Goal: Task Accomplishment & Management: Complete application form

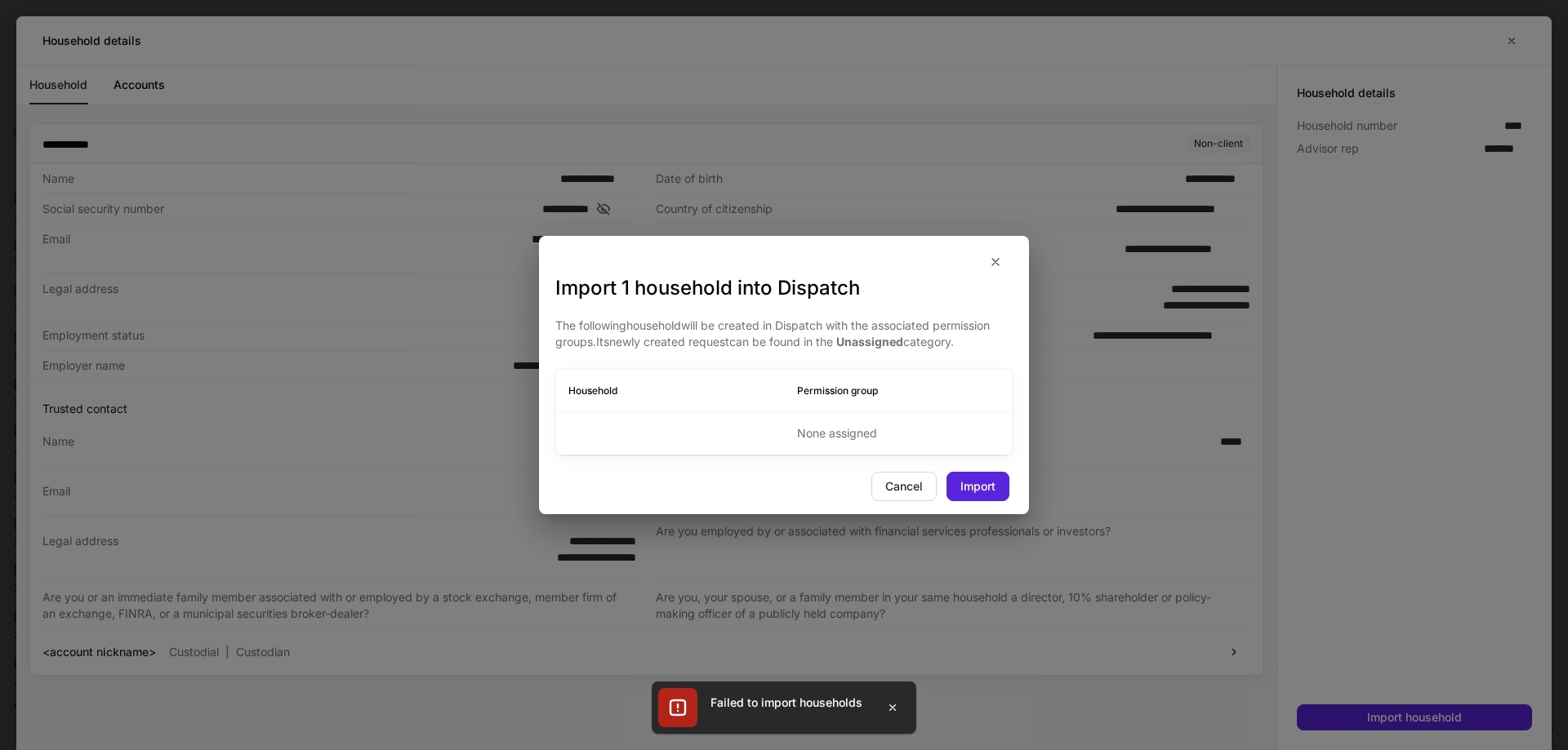
click at [463, 686] on div "Import 1 household into Dispatch The following household will be created in Dis…" at bounding box center [784, 375] width 1568 height 750
click at [915, 487] on div "Cancel" at bounding box center [903, 487] width 38 height 12
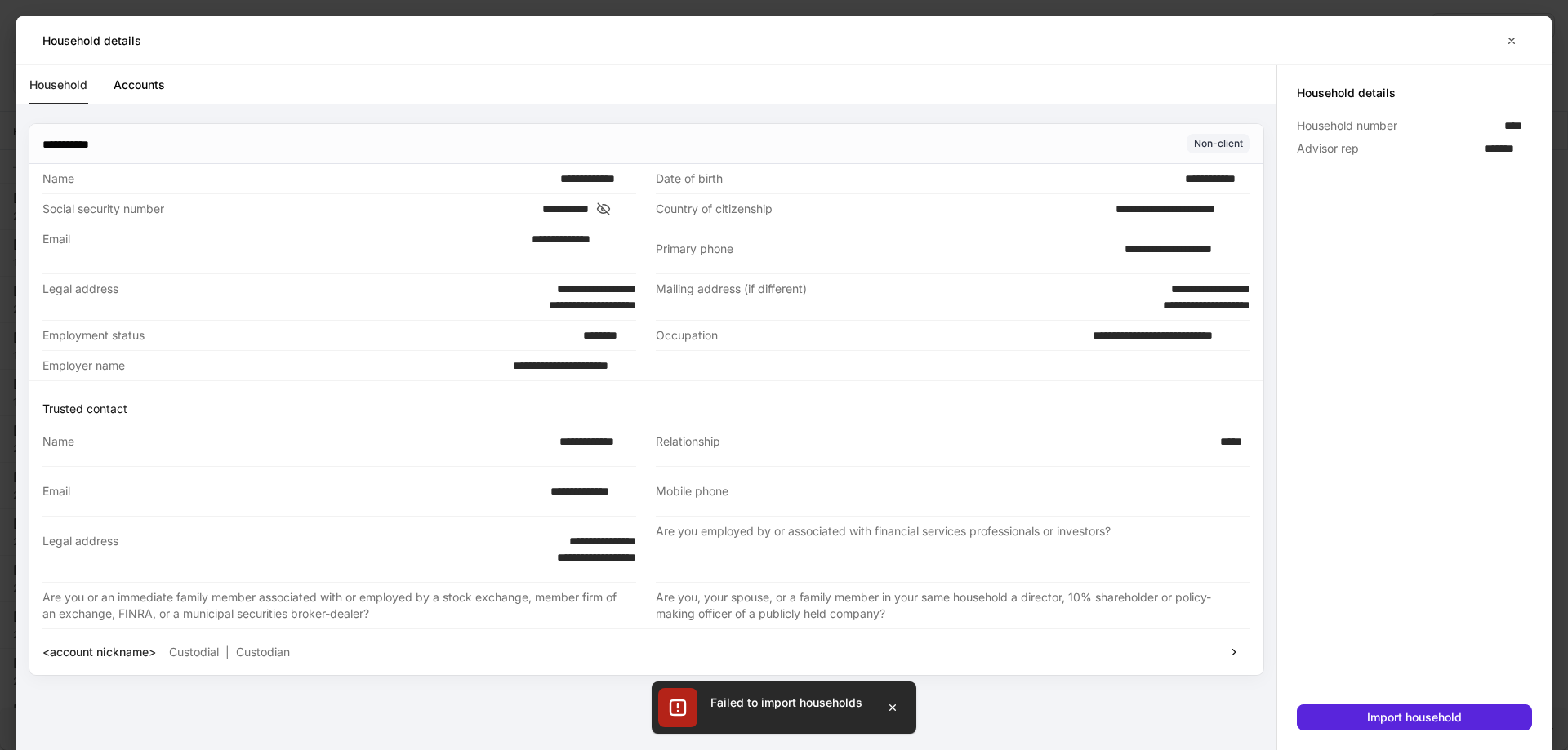
click at [1022, 65] on div "Household Accounts" at bounding box center [652, 84] width 1247 height 39
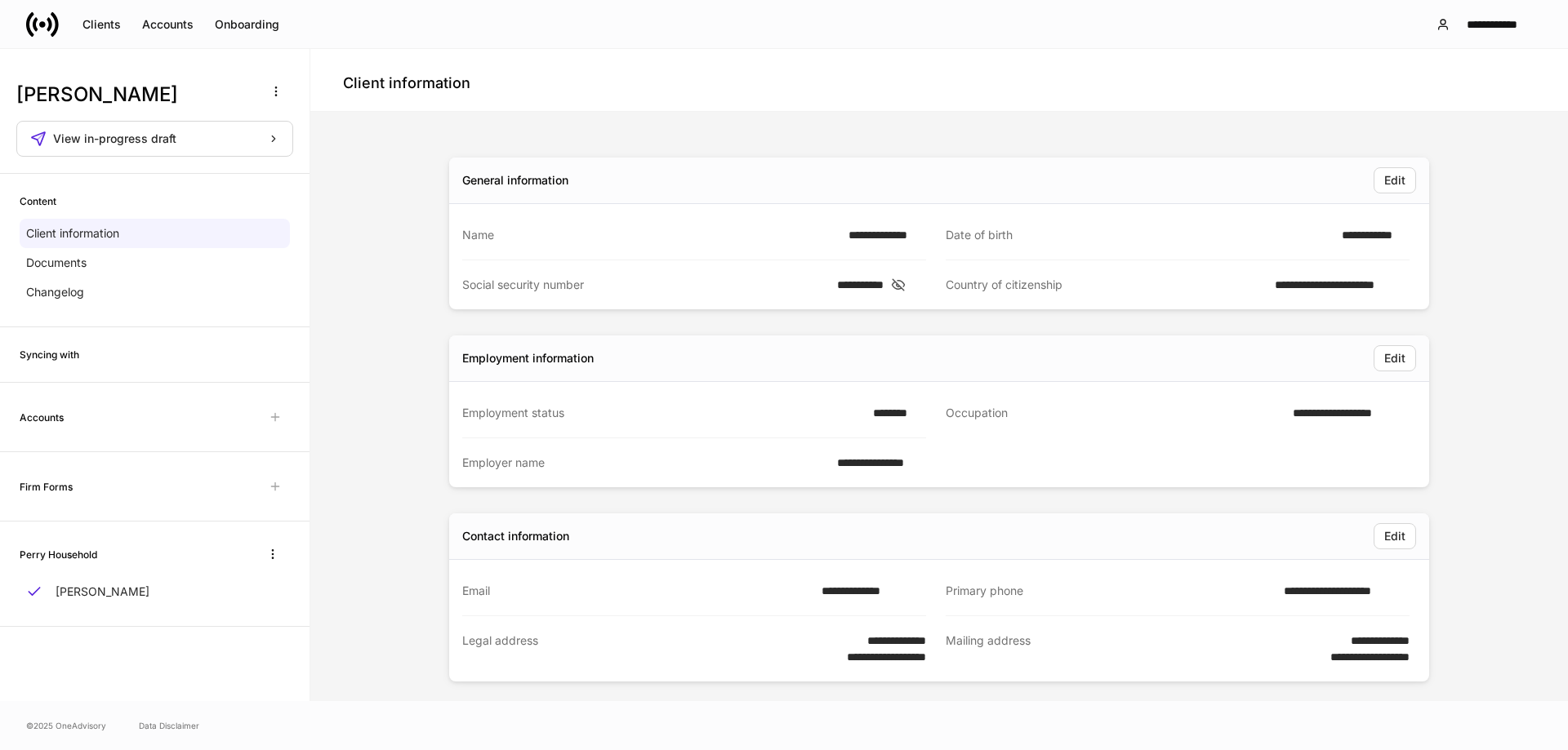
click at [1005, 98] on div "Client information" at bounding box center [939, 80] width 1258 height 63
click at [214, 18] on div "Onboarding" at bounding box center [246, 24] width 64 height 12
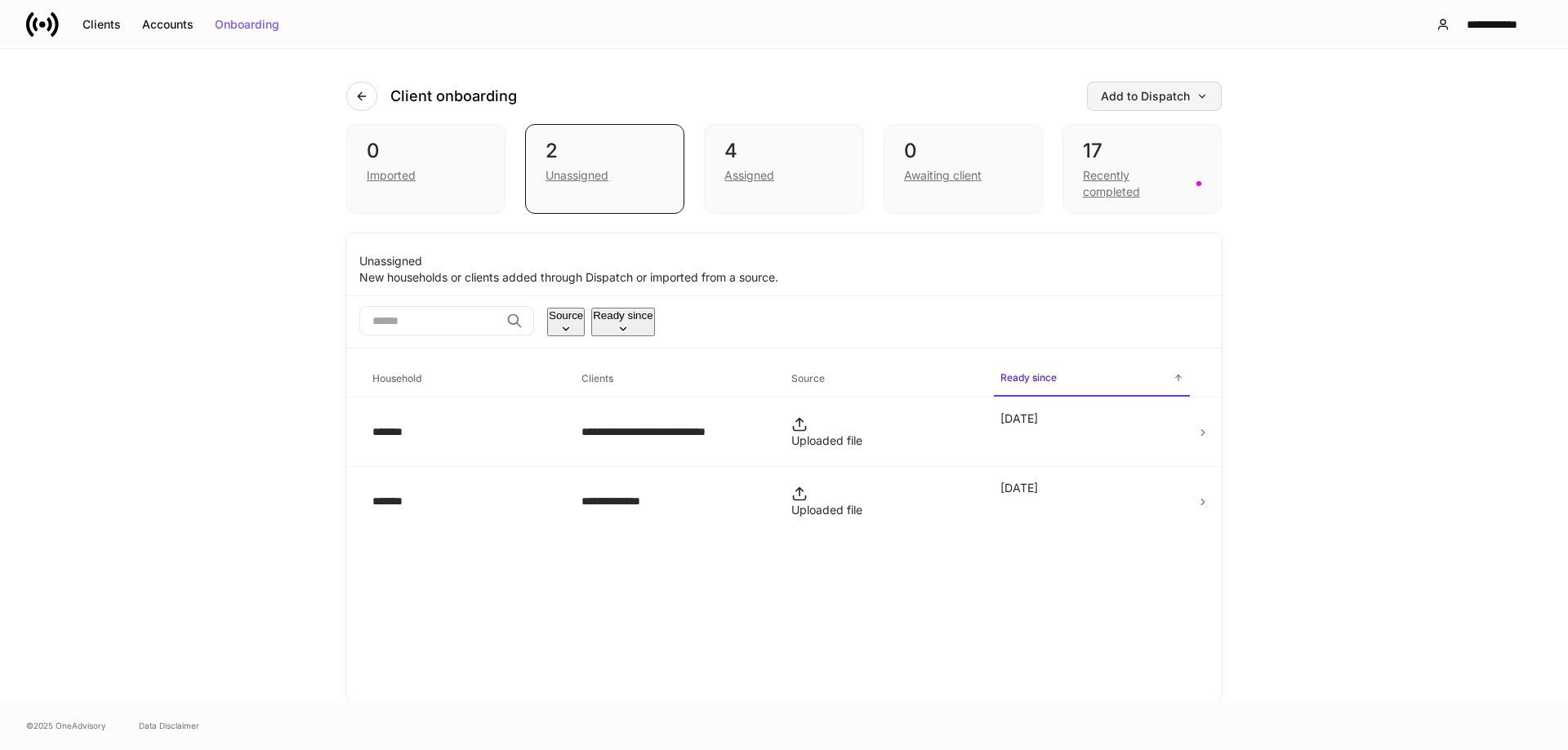
click at [1146, 95] on div "Add to Dispatch" at bounding box center [1154, 96] width 107 height 12
click at [1126, 262] on div "View uploaded accounts" at bounding box center [1127, 261] width 132 height 16
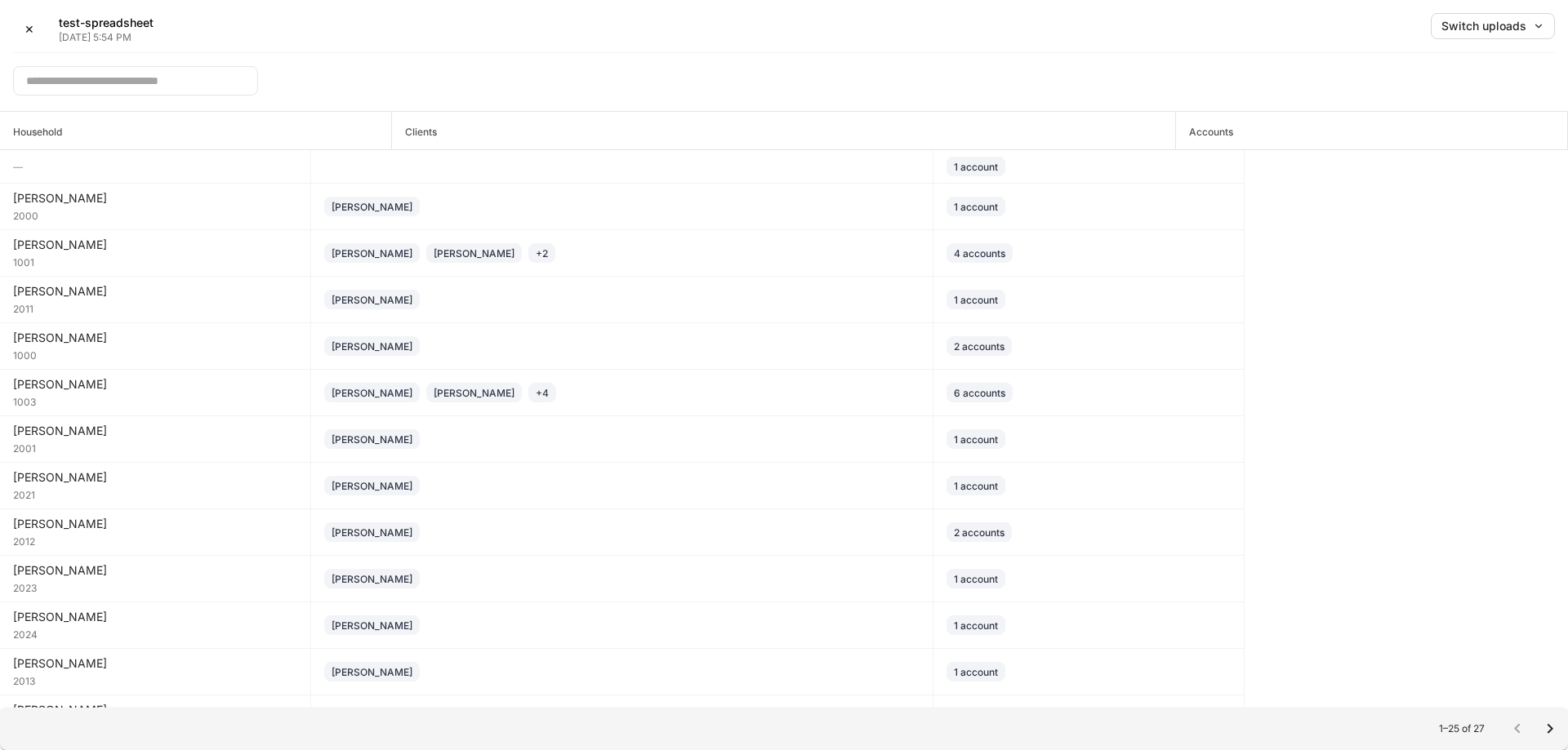
click at [1095, 12] on div "✕ test-spreadsheet [DATE] 5:54 PM Switch uploads ​" at bounding box center [784, 55] width 1568 height 112
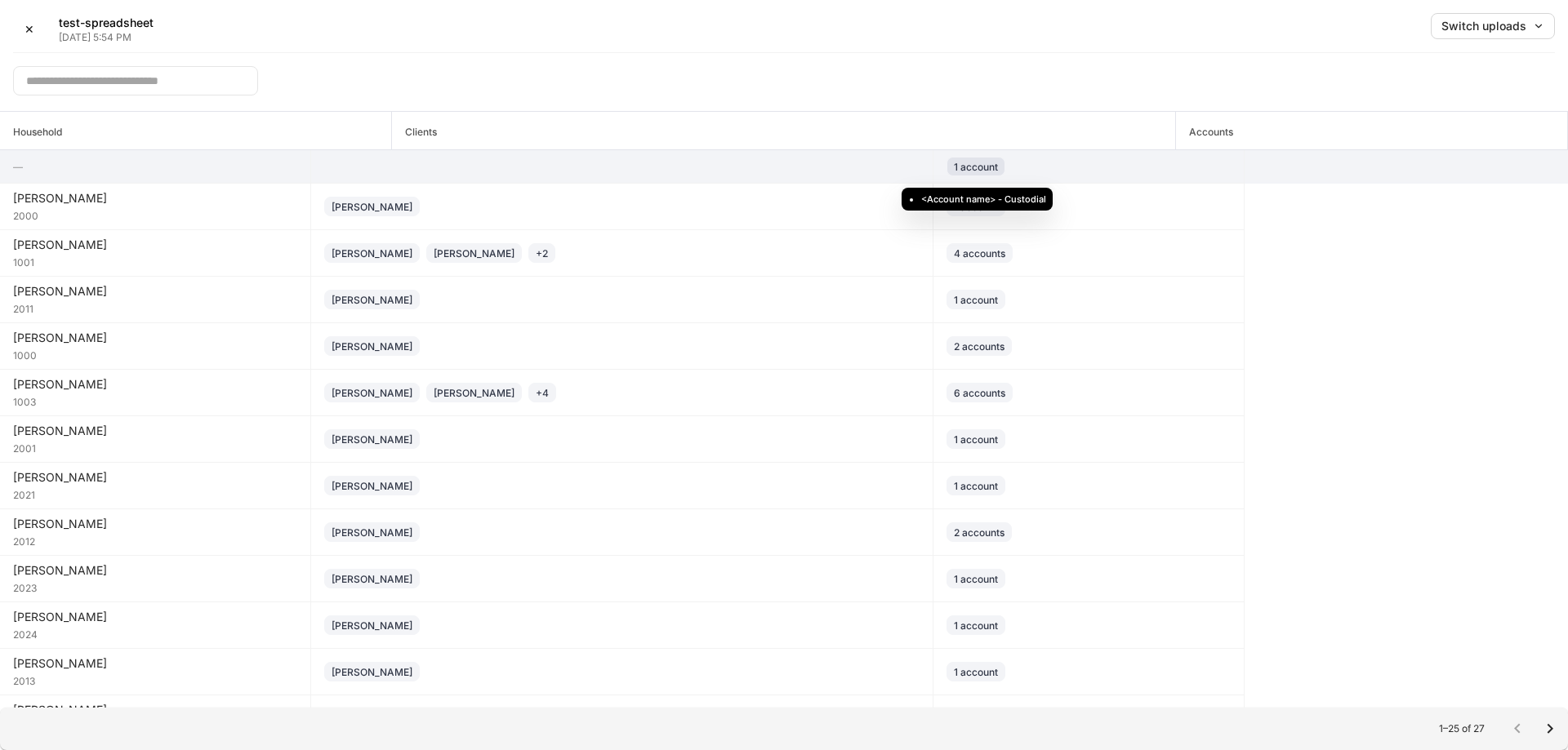
click at [962, 162] on div "1 account" at bounding box center [975, 167] width 44 height 16
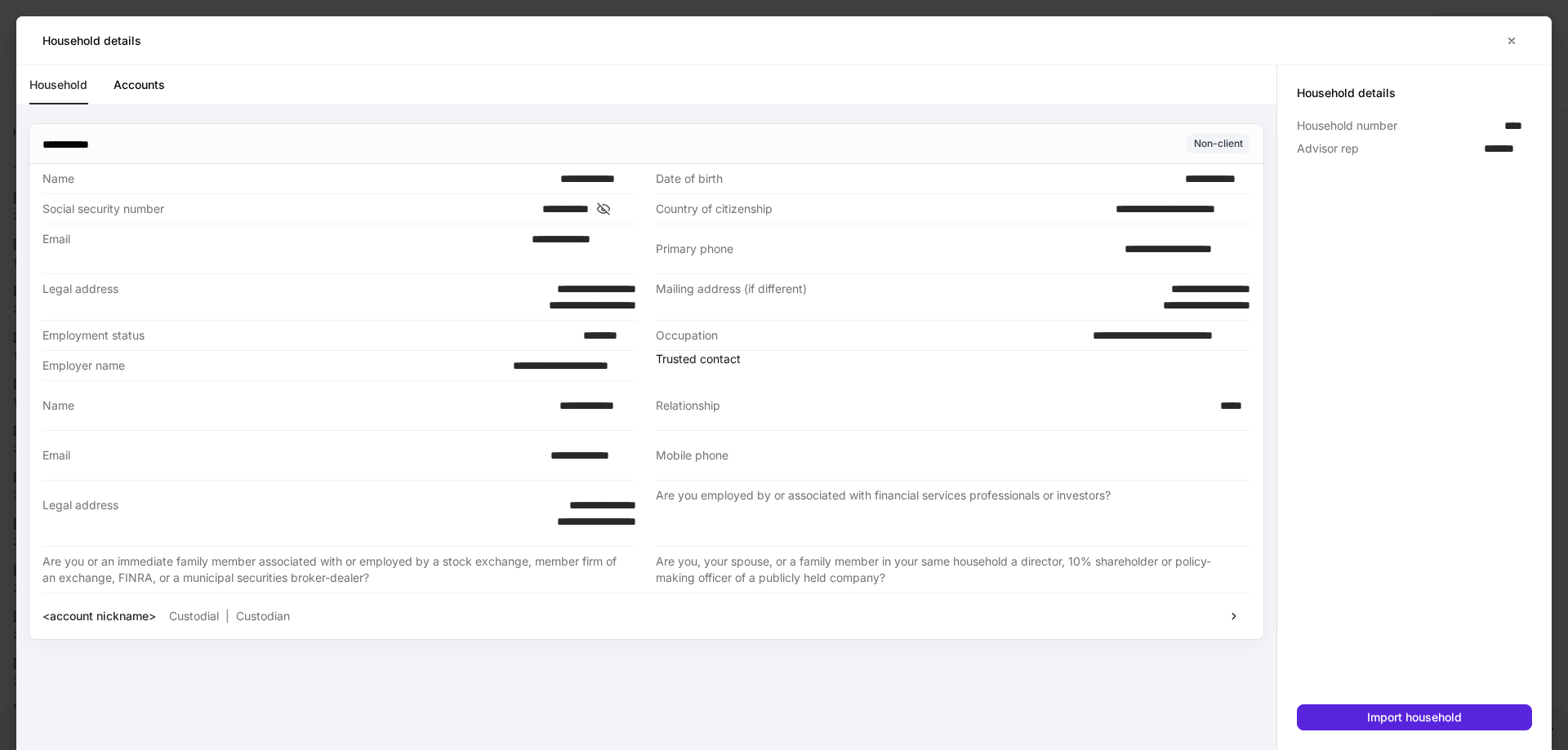
click at [767, 639] on div "<account nickname> Custodial | Custodian" at bounding box center [646, 616] width 1208 height 47
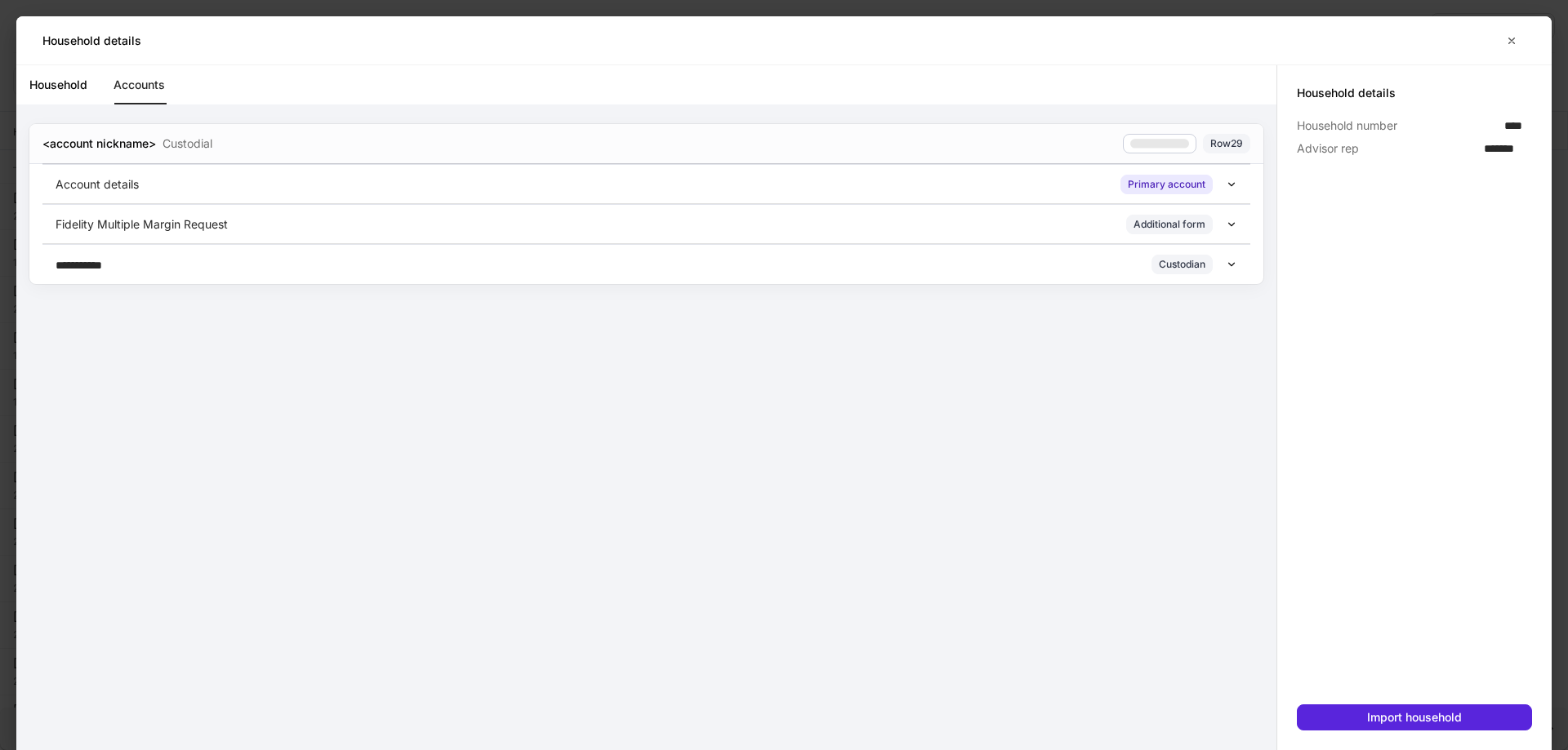
click at [70, 85] on link "Household" at bounding box center [58, 84] width 58 height 39
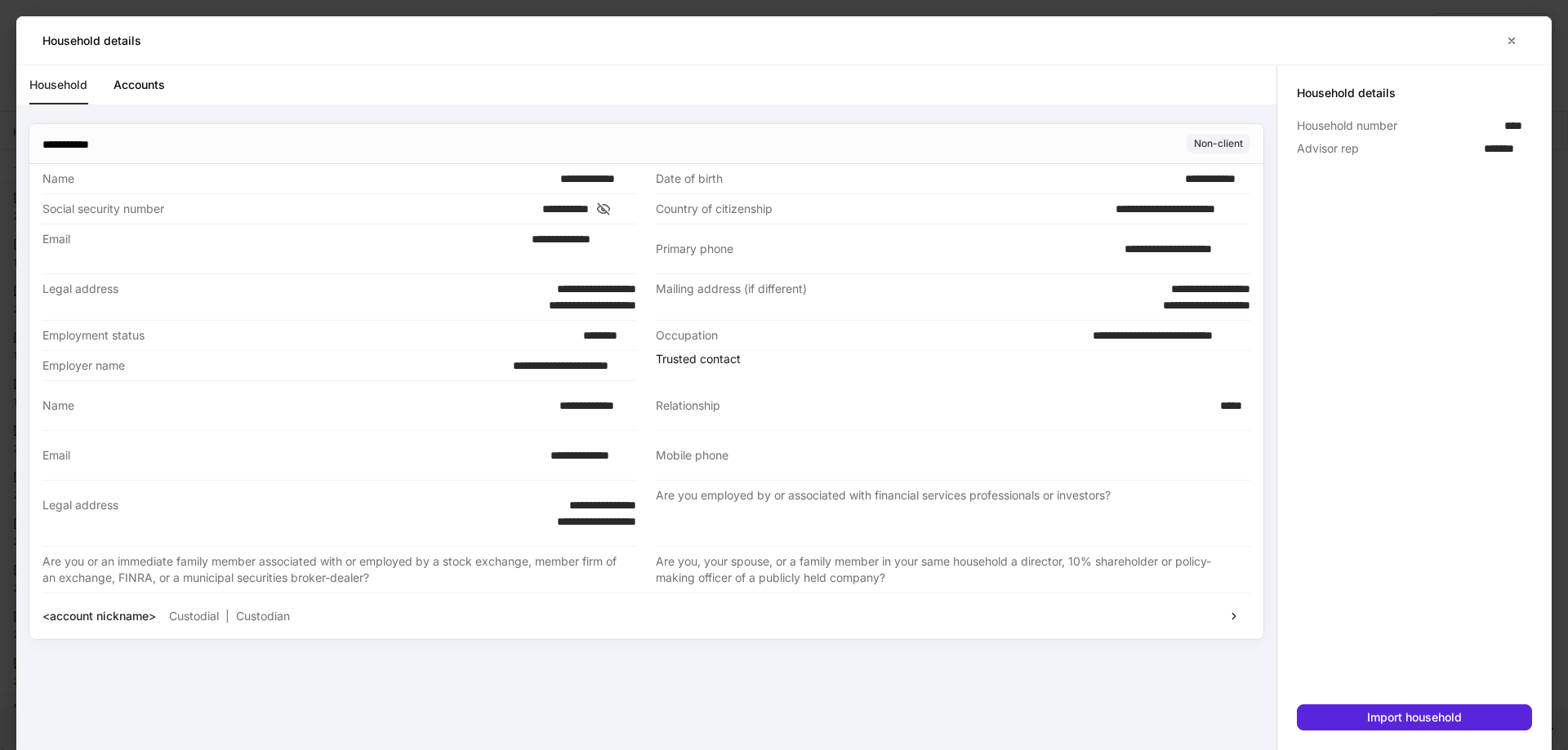
click at [146, 88] on link "Accounts" at bounding box center [139, 84] width 51 height 39
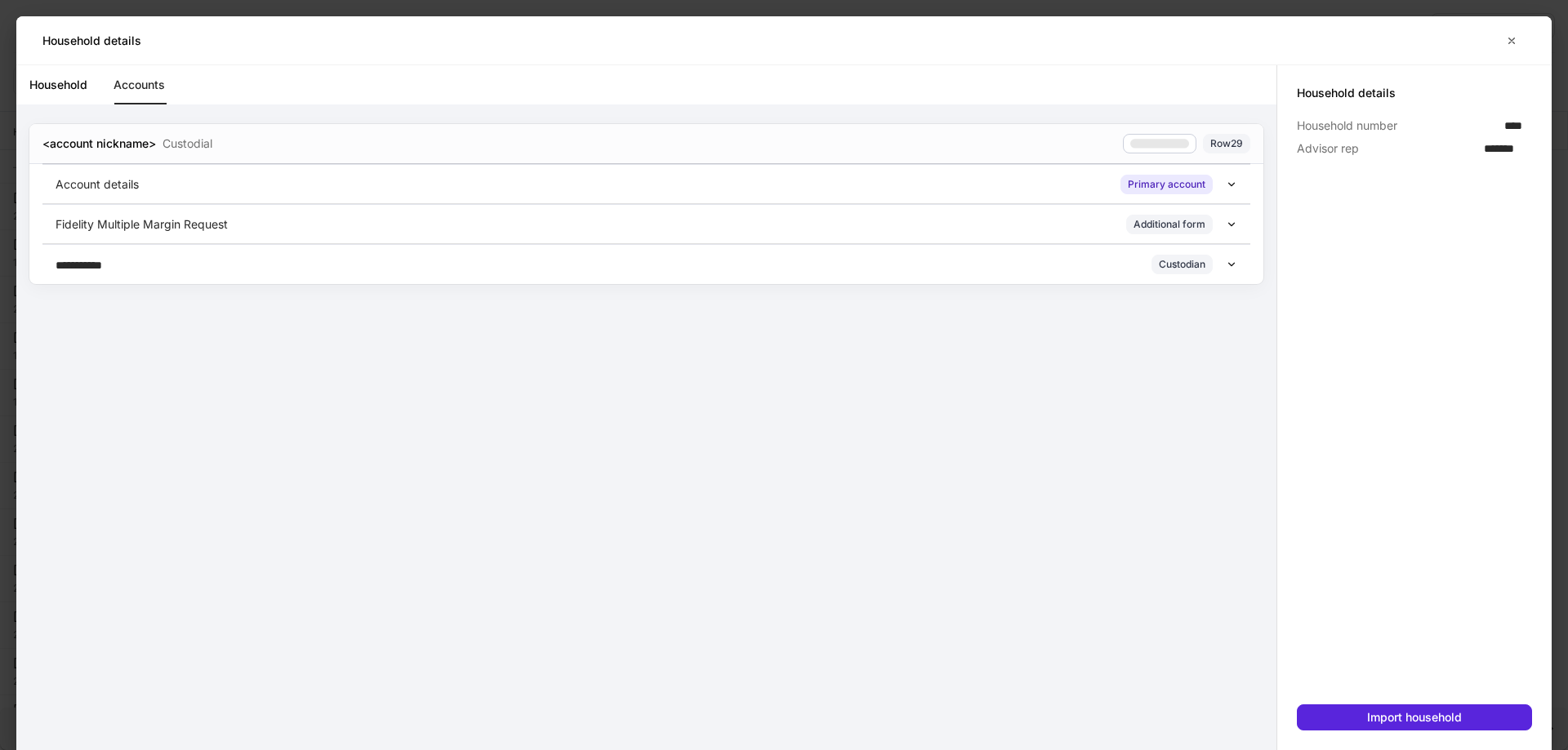
click at [915, 216] on div "Fidelity Multiple Margin Request Additional form" at bounding box center [640, 224] width 1170 height 19
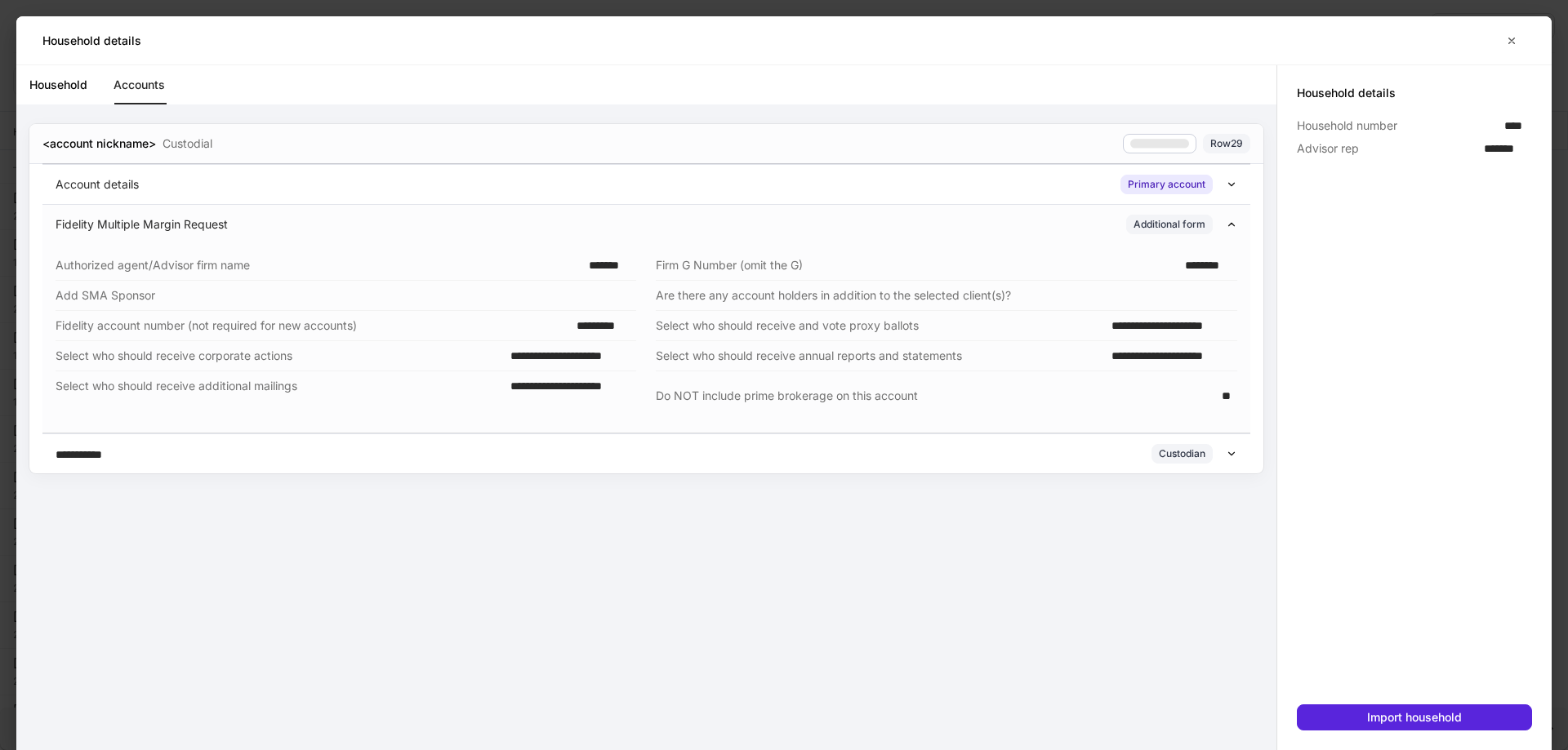
click at [1050, 180] on div "Account details Primary account" at bounding box center [640, 184] width 1170 height 19
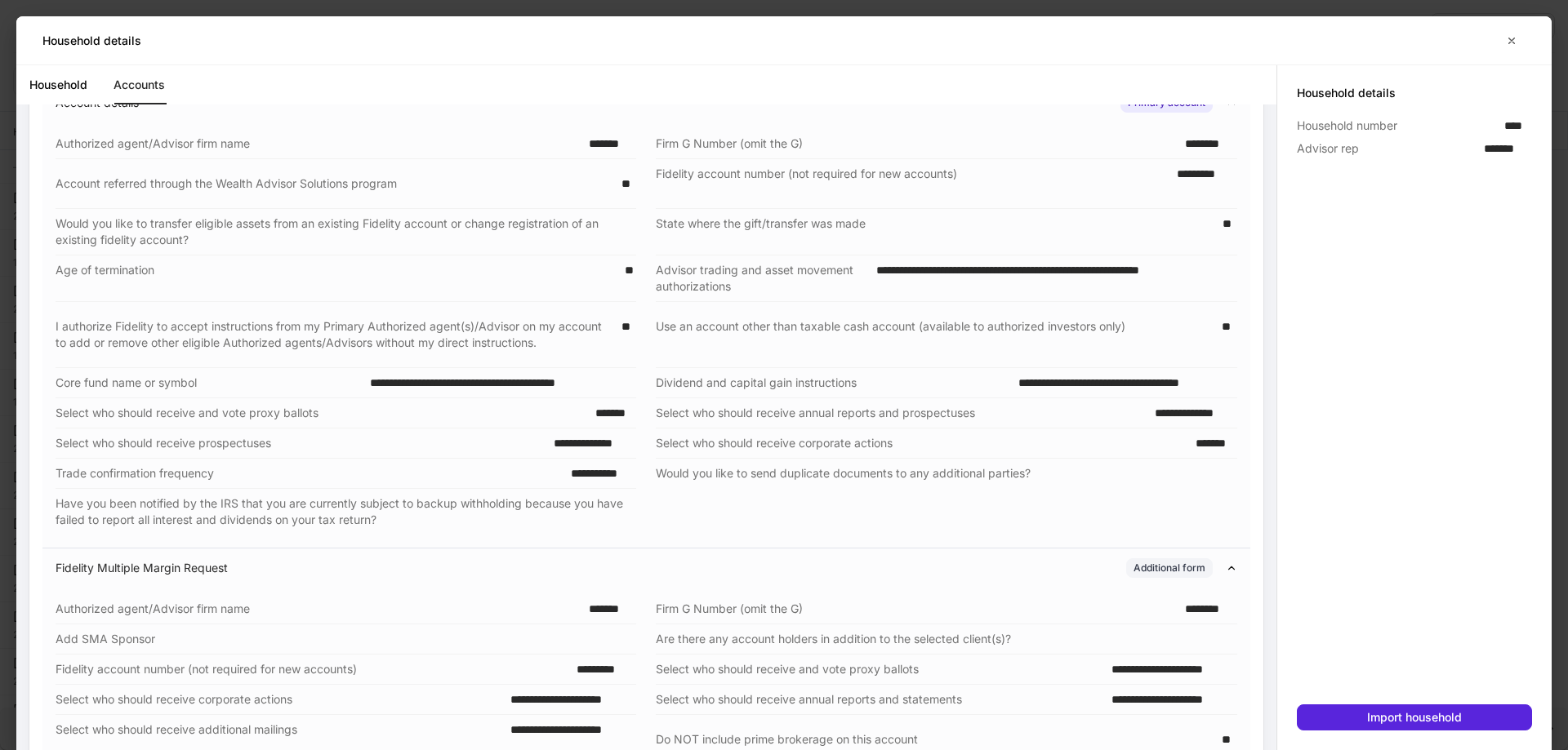
scroll to position [163, 0]
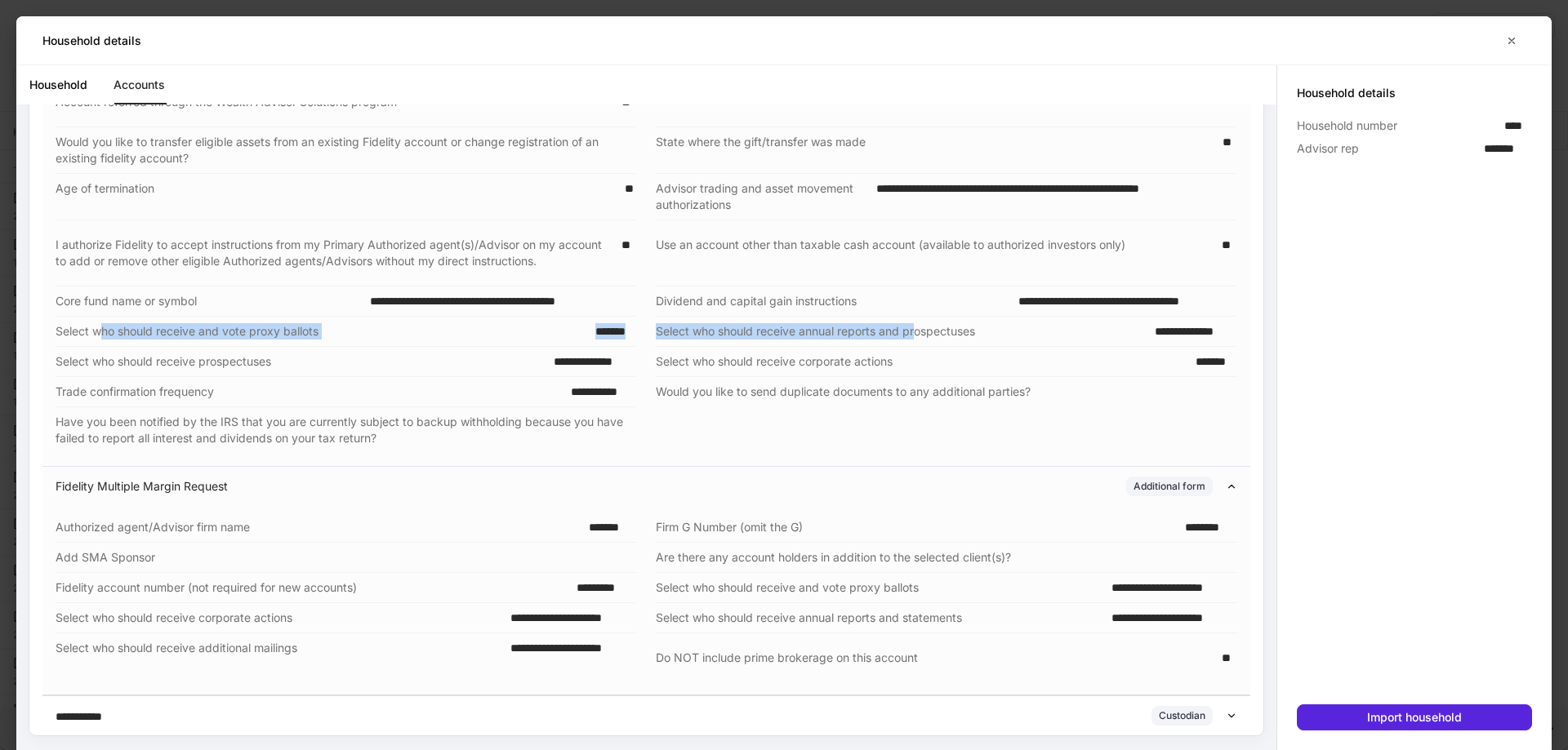
drag, startPoint x: 97, startPoint y: 331, endPoint x: 866, endPoint y: 334, distance: 769.0
click at [913, 333] on div "**********" at bounding box center [637, 250] width 1201 height 406
click at [658, 351] on div "Select who should receive corporate actions *******" at bounding box center [946, 362] width 580 height 30
click at [775, 595] on div "Select who should receive and vote proxy ballots" at bounding box center [878, 588] width 445 height 16
click at [561, 667] on div "**********" at bounding box center [569, 658] width 136 height 36
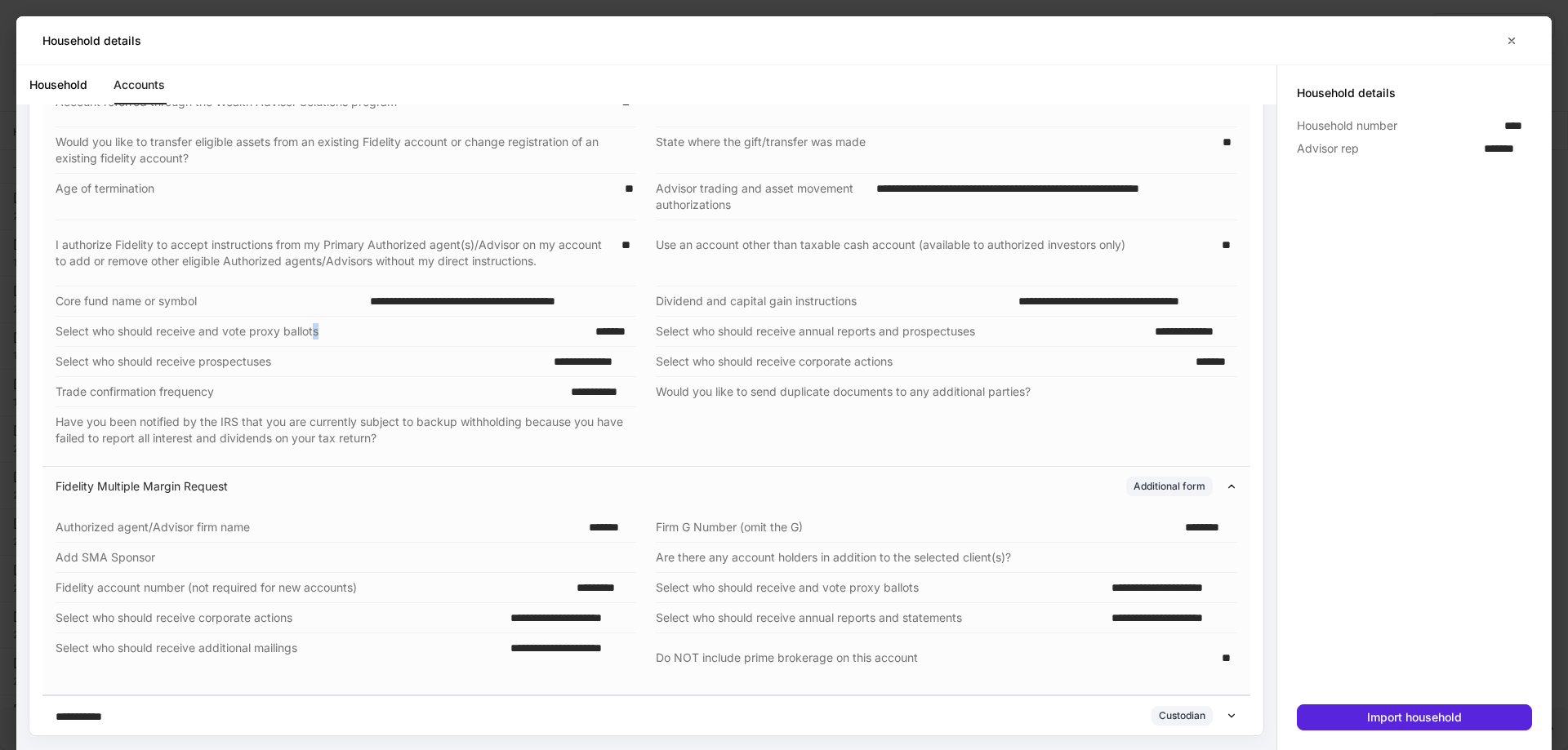
drag, startPoint x: 315, startPoint y: 333, endPoint x: 327, endPoint y: 328, distance: 13.0
click at [327, 328] on div "Select who should receive and vote proxy ballots" at bounding box center [320, 331] width 530 height 16
click at [956, 626] on div "Select who should receive annual reports and statements" at bounding box center [878, 618] width 445 height 16
drag, startPoint x: 786, startPoint y: 585, endPoint x: 1237, endPoint y: 583, distance: 451.0
click at [1237, 583] on div "**********" at bounding box center [646, 601] width 1208 height 189
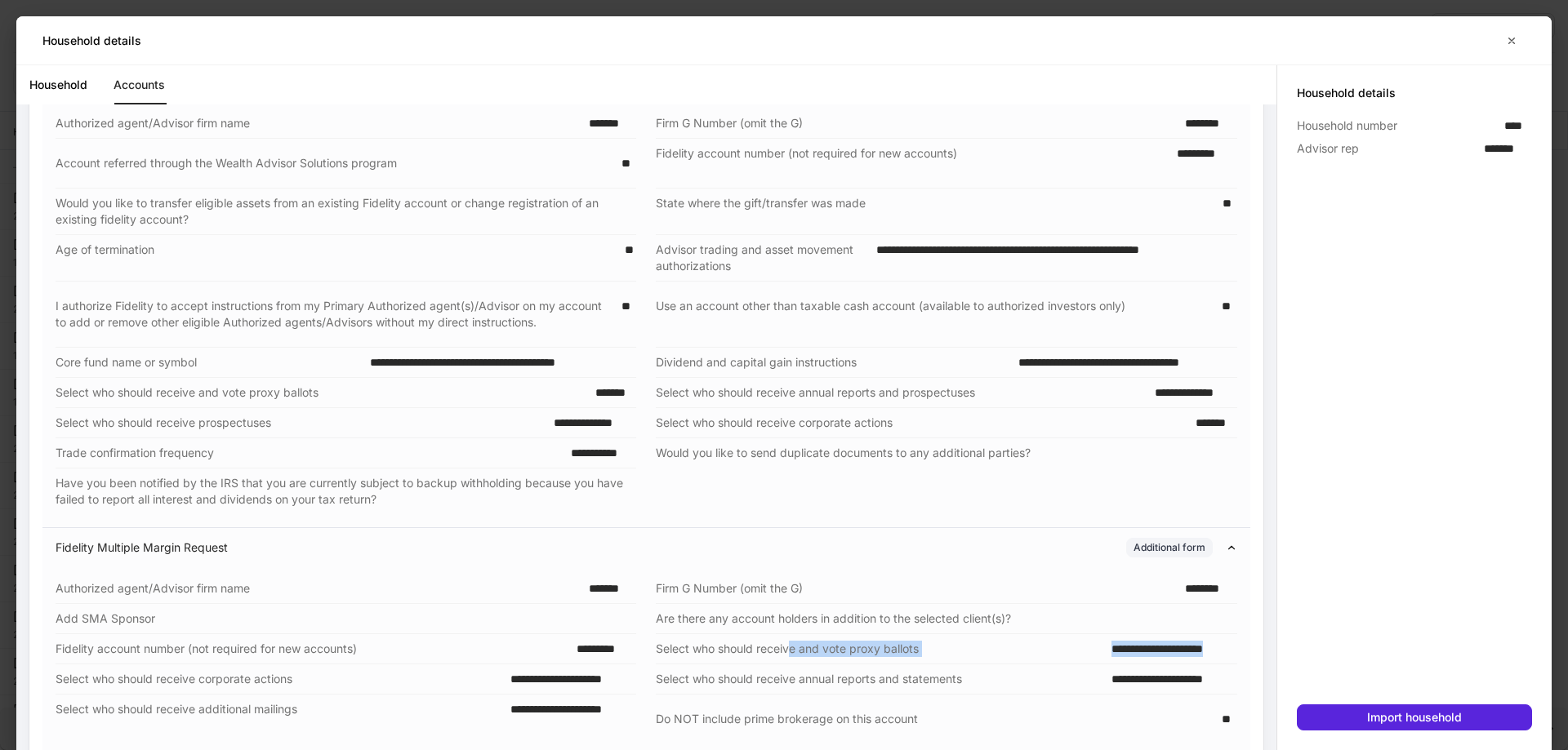
scroll to position [86, 0]
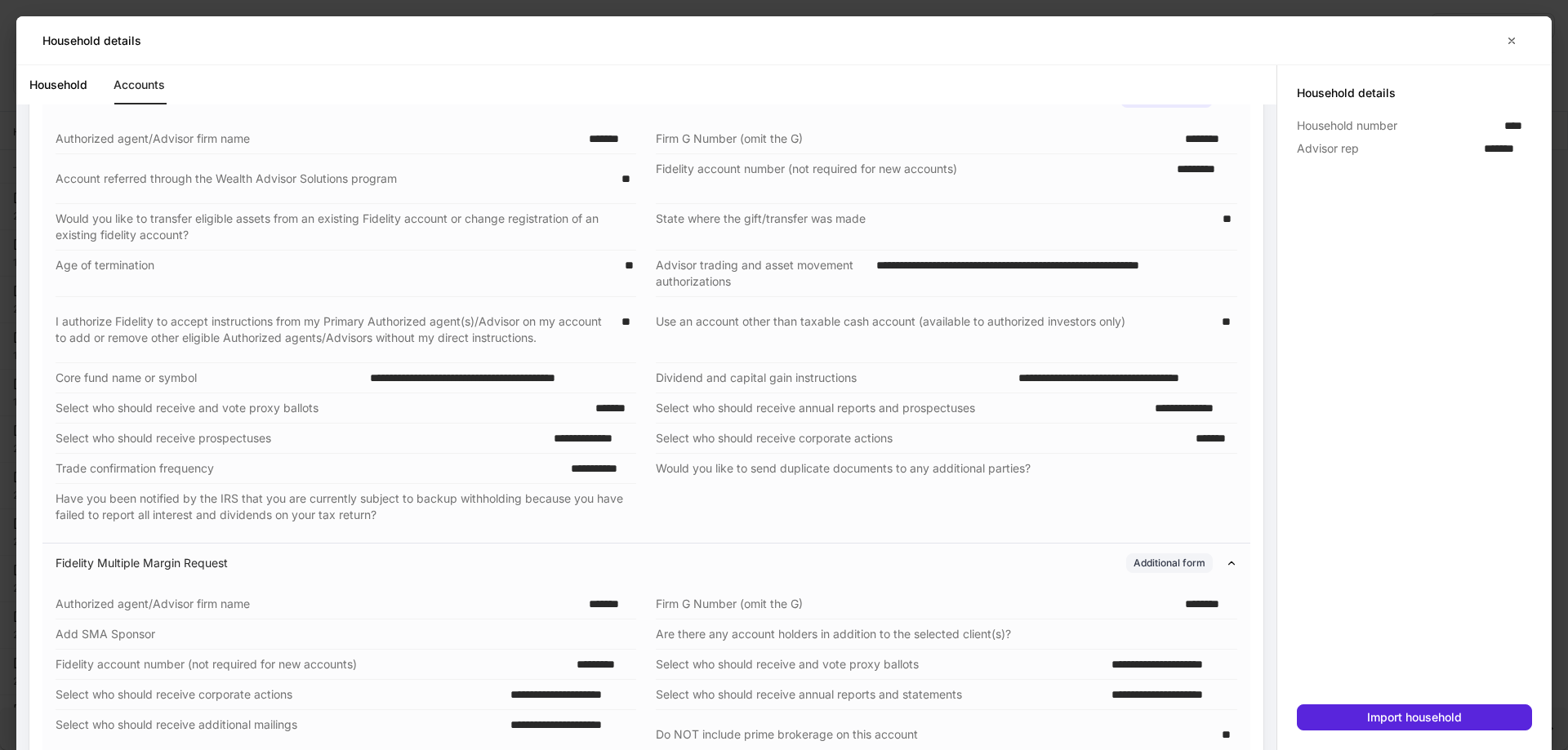
click at [889, 474] on div "Would you like to send duplicate documents to any additional parties?" at bounding box center [941, 470] width 571 height 17
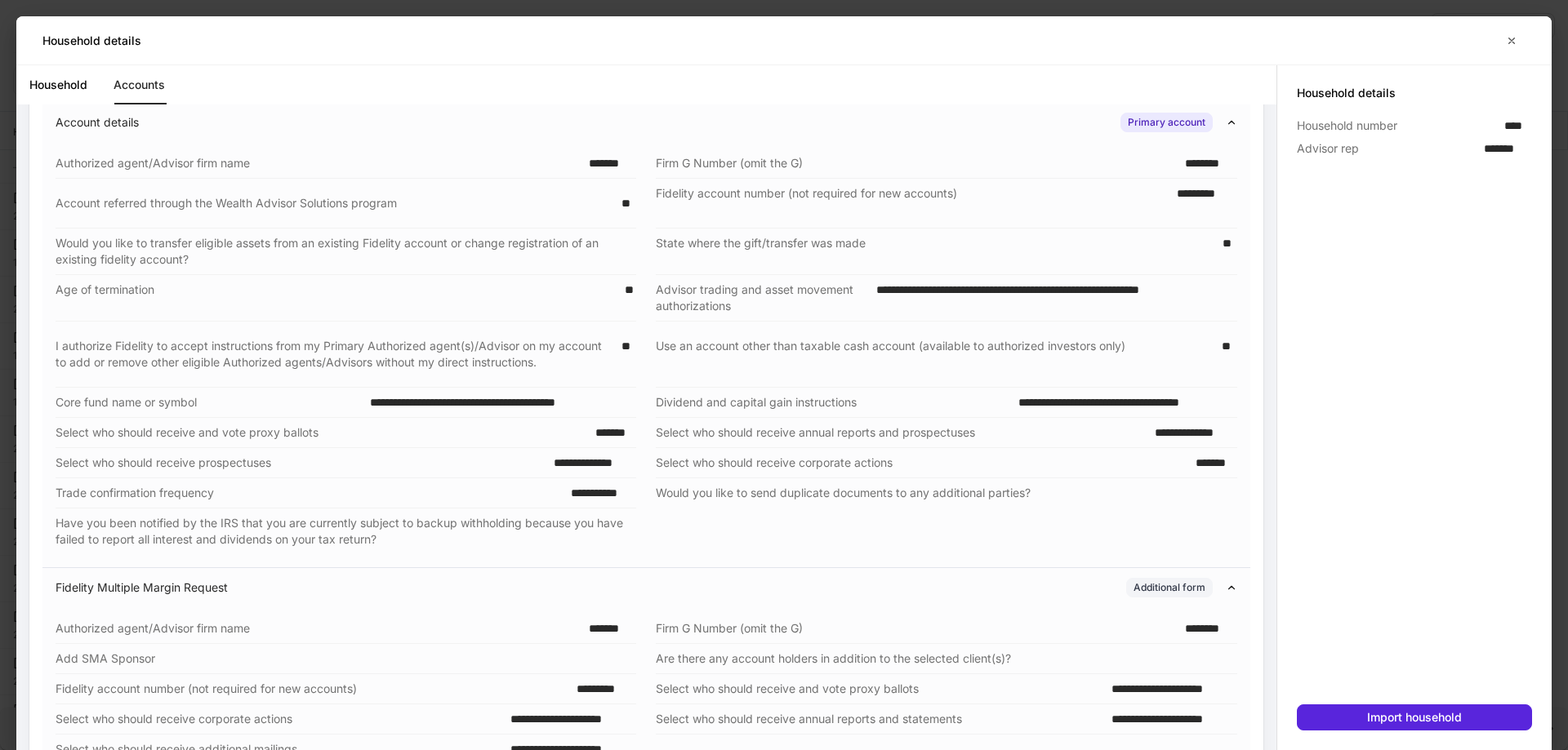
scroll to position [0, 0]
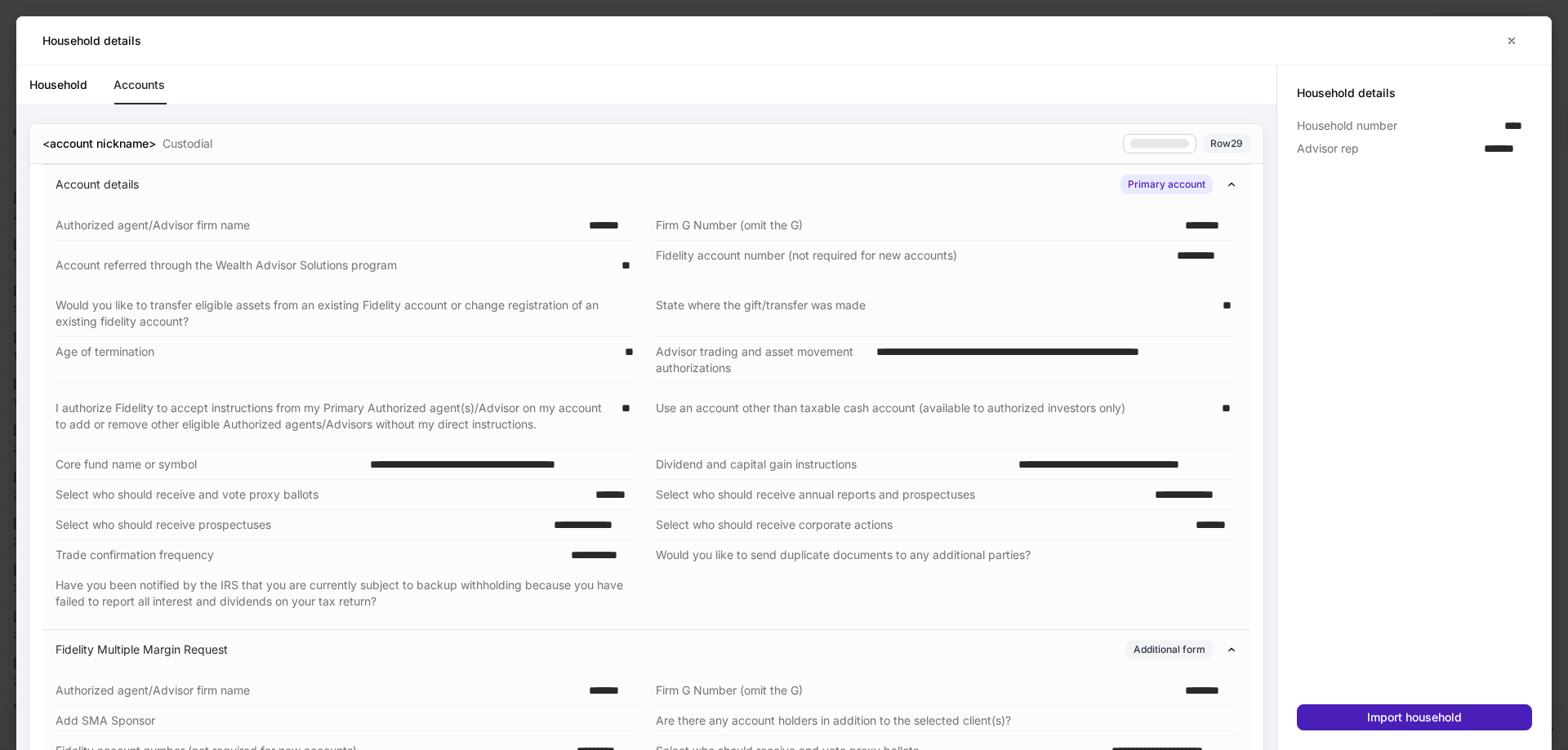
click at [1363, 712] on button "Import household" at bounding box center [1414, 717] width 235 height 26
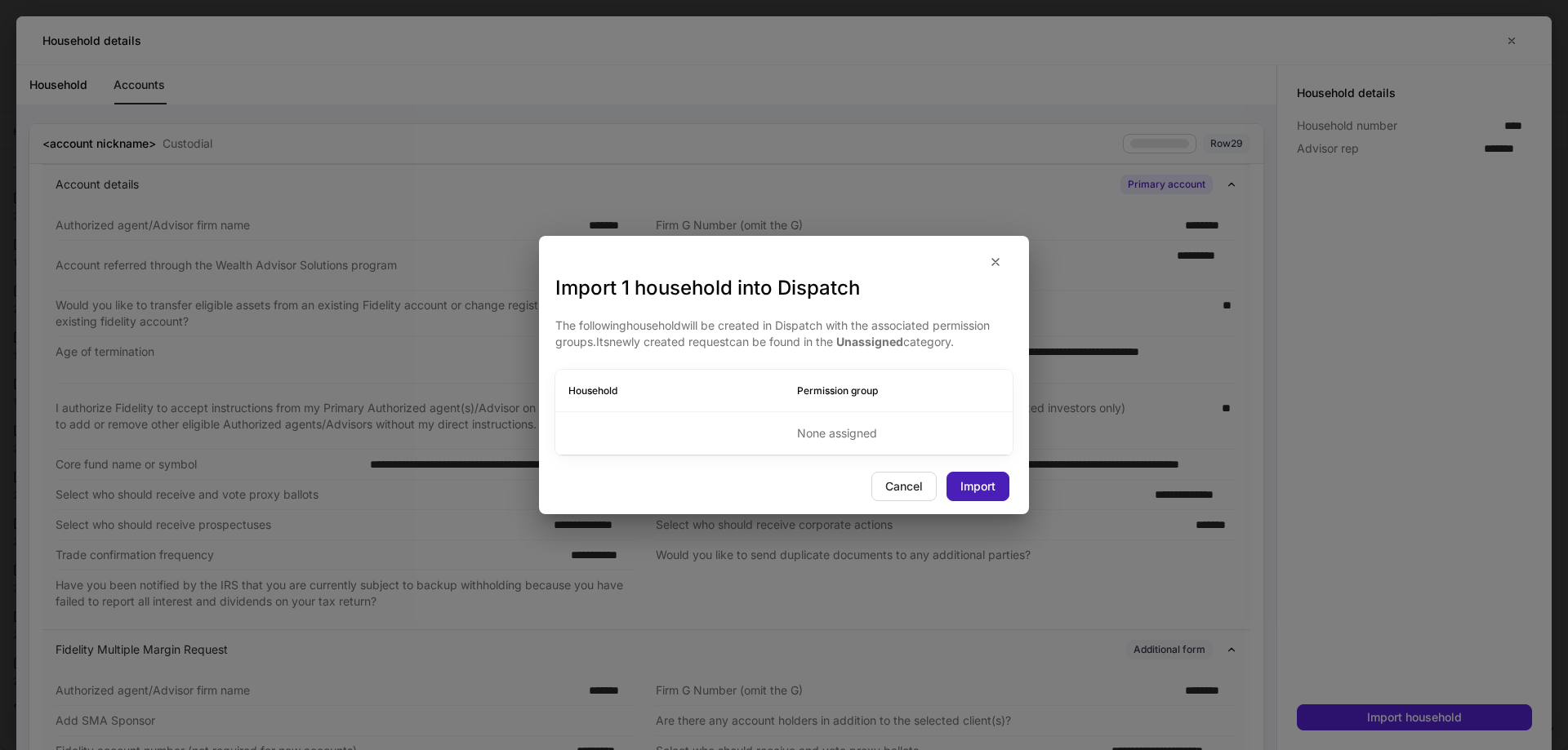
click at [954, 479] on button "Import" at bounding box center [977, 486] width 63 height 29
drag, startPoint x: 1359, startPoint y: 160, endPoint x: 1301, endPoint y: 137, distance: 62.4
click at [1359, 160] on div "Import 1 household into Dispatch The following household will be created in Dis…" at bounding box center [784, 375] width 1568 height 750
click at [996, 261] on icon "button" at bounding box center [995, 262] width 7 height 7
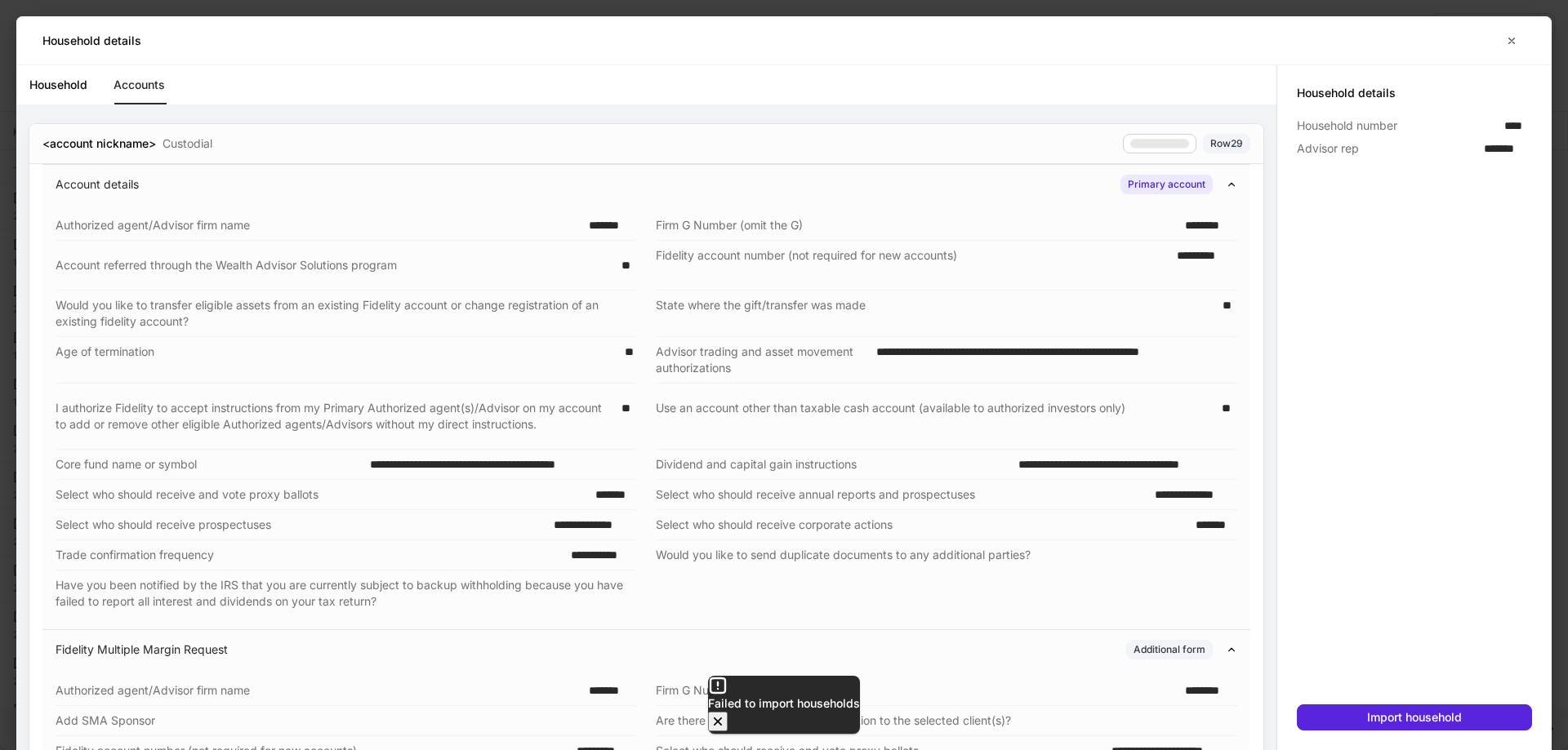
drag, startPoint x: 1459, startPoint y: 212, endPoint x: 1476, endPoint y: 50, distance: 162.9
click at [1457, 210] on div at bounding box center [1414, 432] width 235 height 544
click at [1508, 44] on icon "button" at bounding box center [1511, 40] width 13 height 13
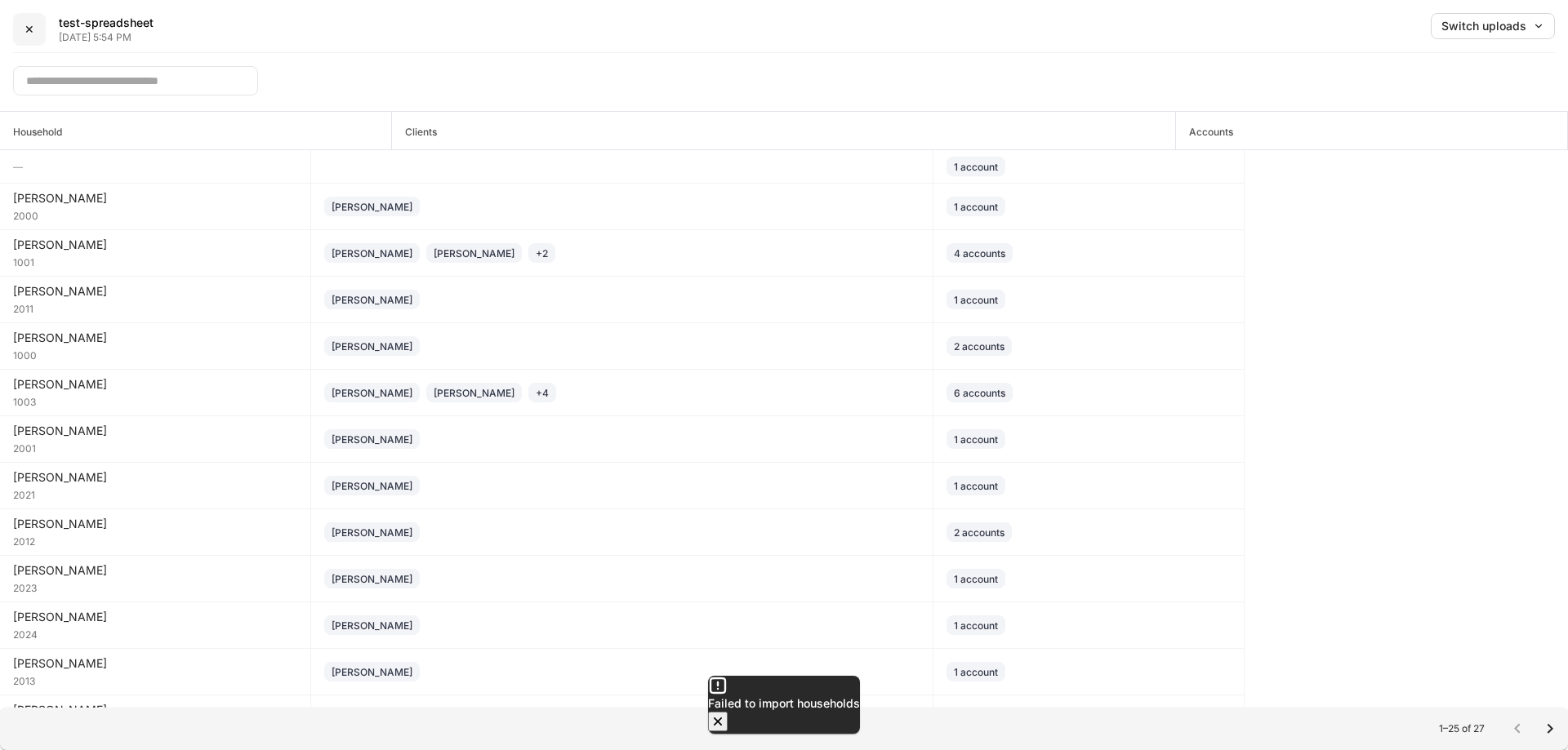
click at [23, 31] on button "✕" at bounding box center [29, 29] width 33 height 33
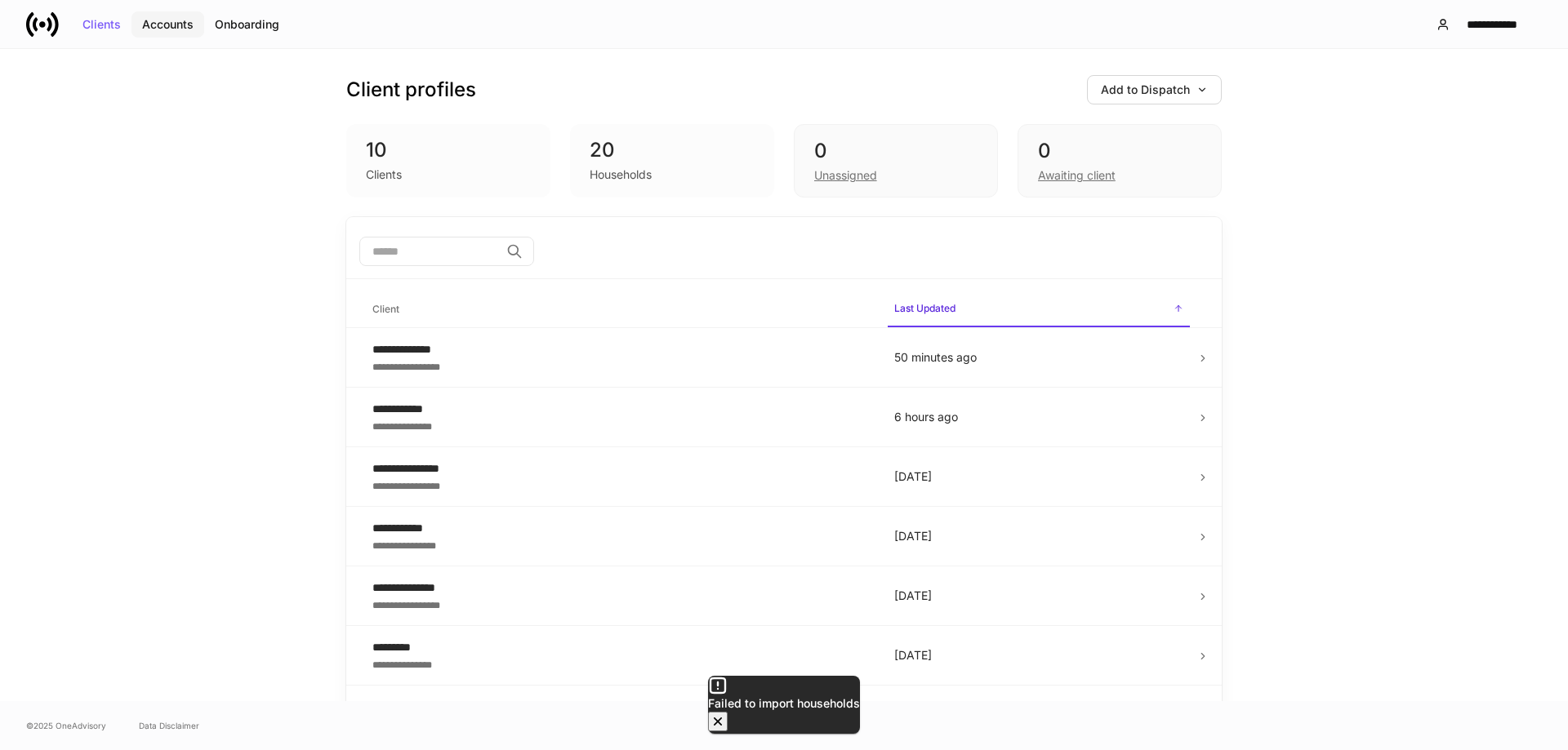
click at [175, 25] on div "Accounts" at bounding box center [167, 24] width 51 height 12
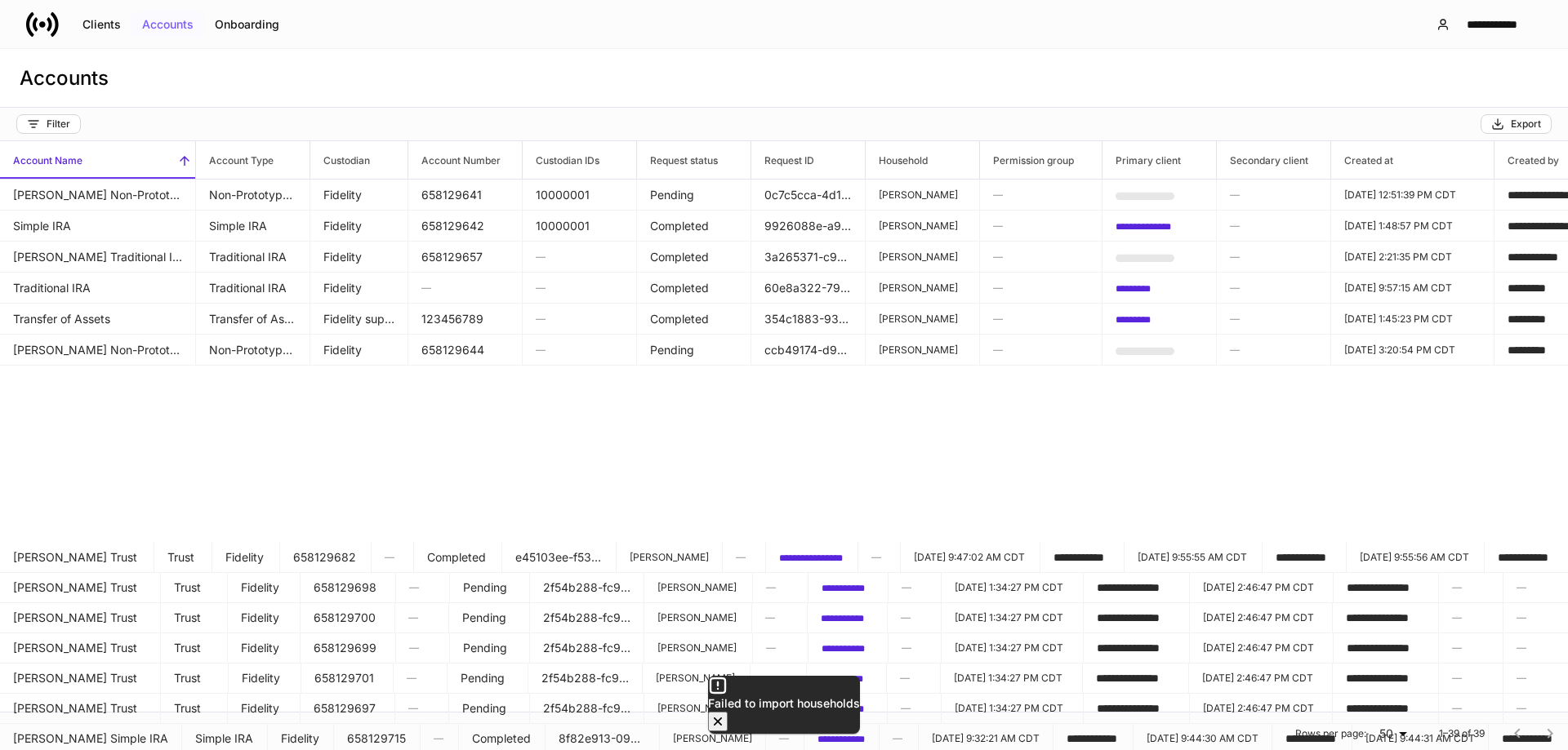
scroll to position [408, 0]
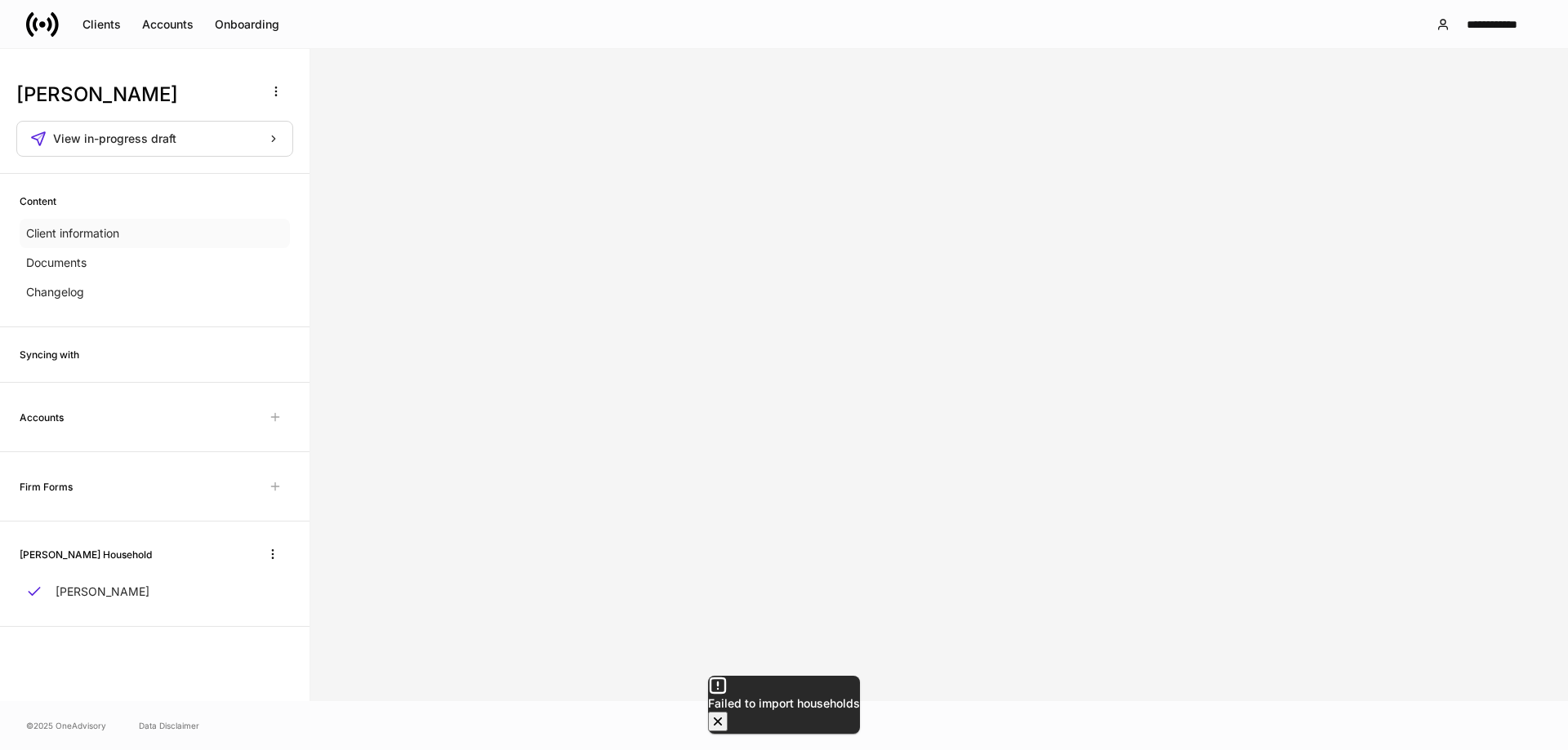
click at [101, 238] on p "Client information" at bounding box center [73, 233] width 93 height 16
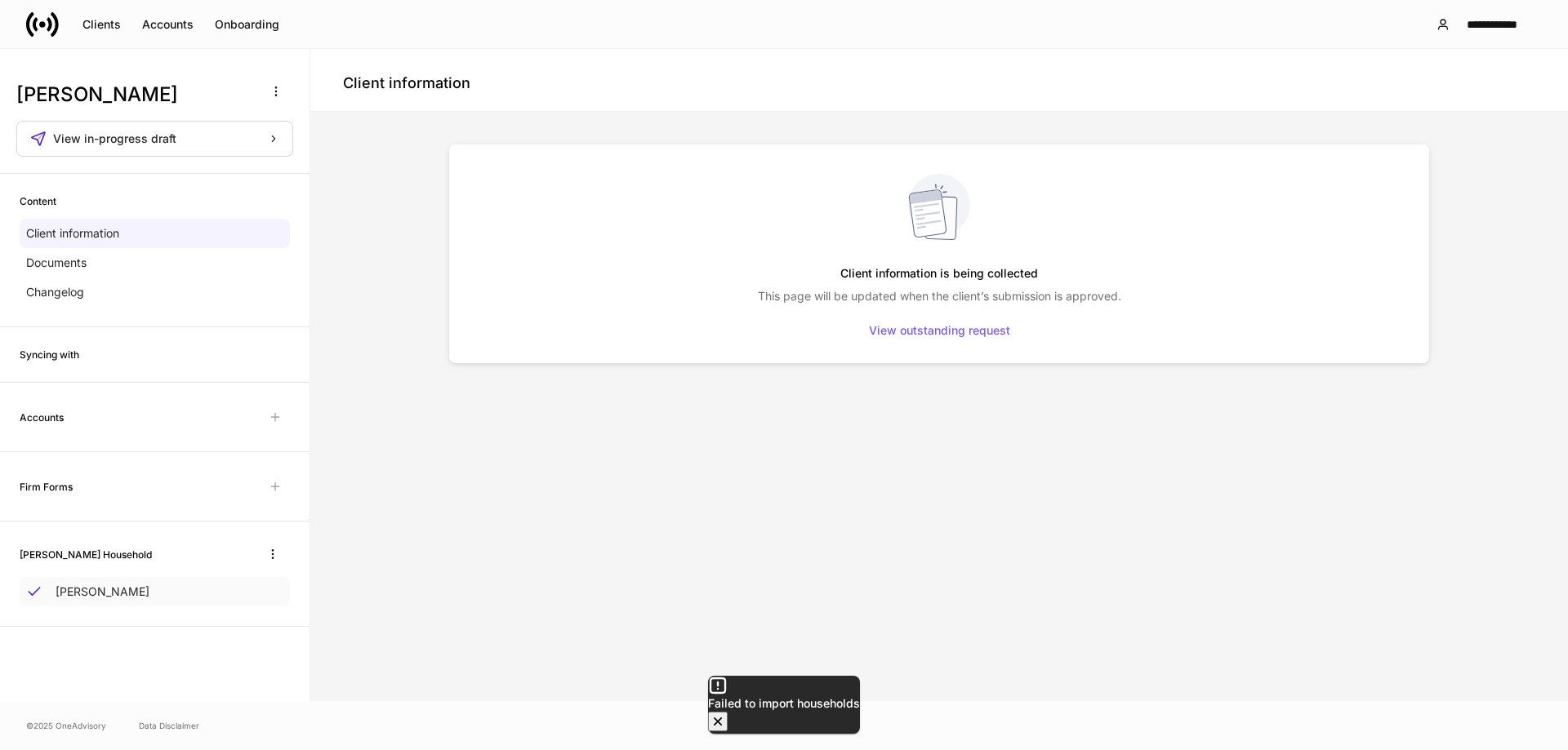
click at [125, 590] on p "[PERSON_NAME]" at bounding box center [102, 592] width 94 height 16
click at [106, 591] on p "[PERSON_NAME]" at bounding box center [102, 592] width 94 height 16
click at [82, 422] on div "Accounts" at bounding box center [154, 417] width 271 height 29
click at [162, 135] on span "View in-progress draft" at bounding box center [114, 139] width 123 height 12
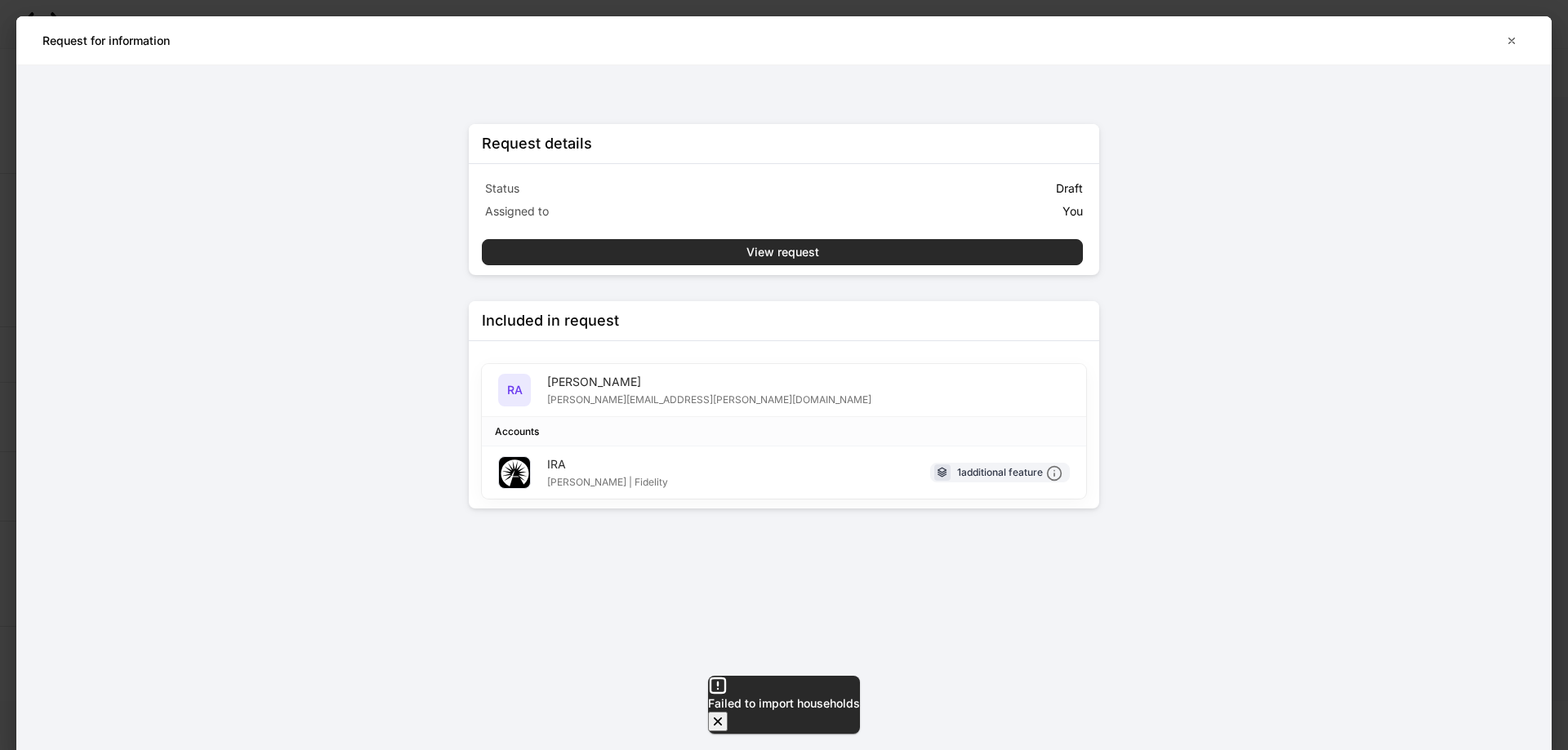
click at [852, 255] on button "View request" at bounding box center [782, 252] width 601 height 26
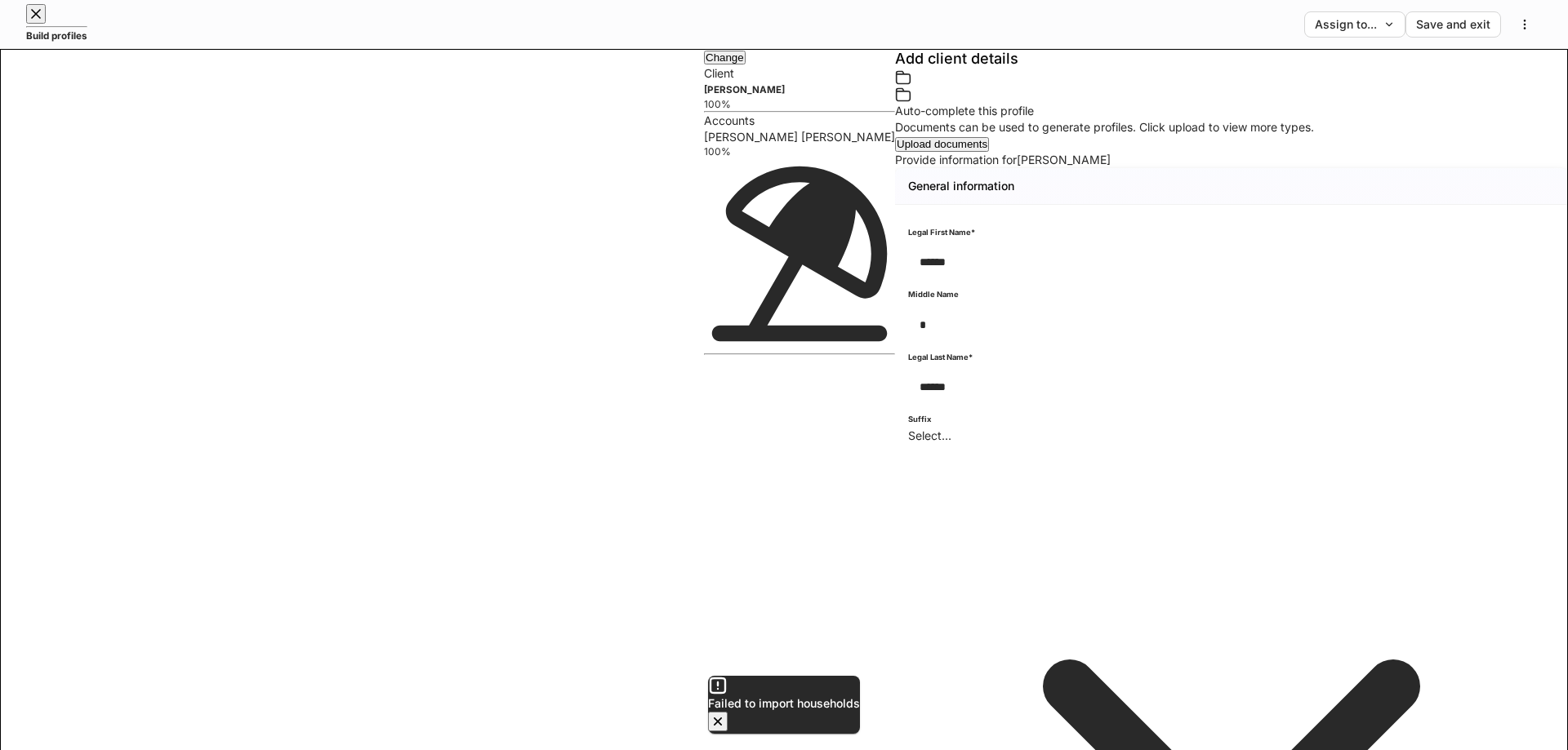
type input "******"
type input "*"
type input "******"
type input "*"
type input "**********"
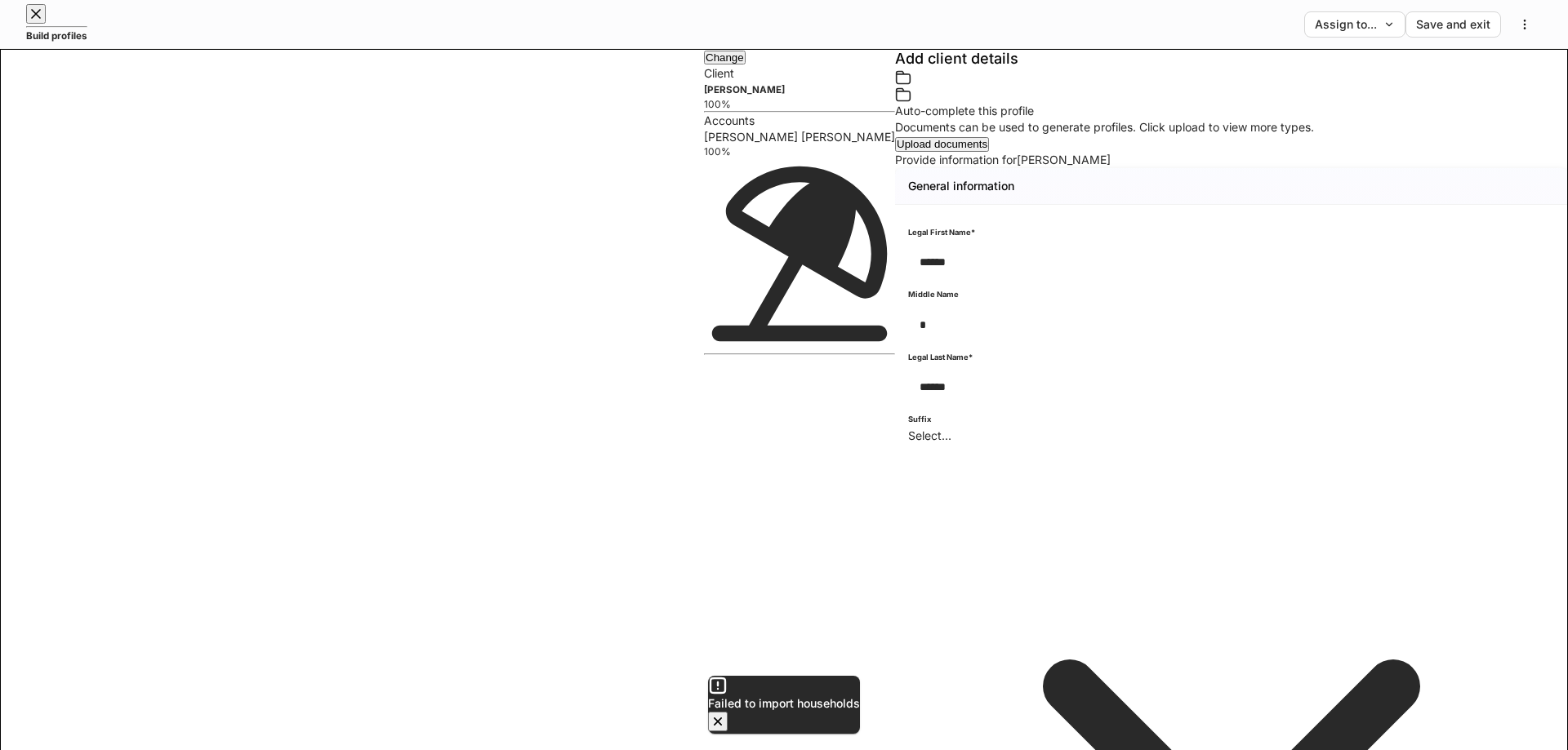
type input "**********"
type input "*"
type input "*****"
type input "*"
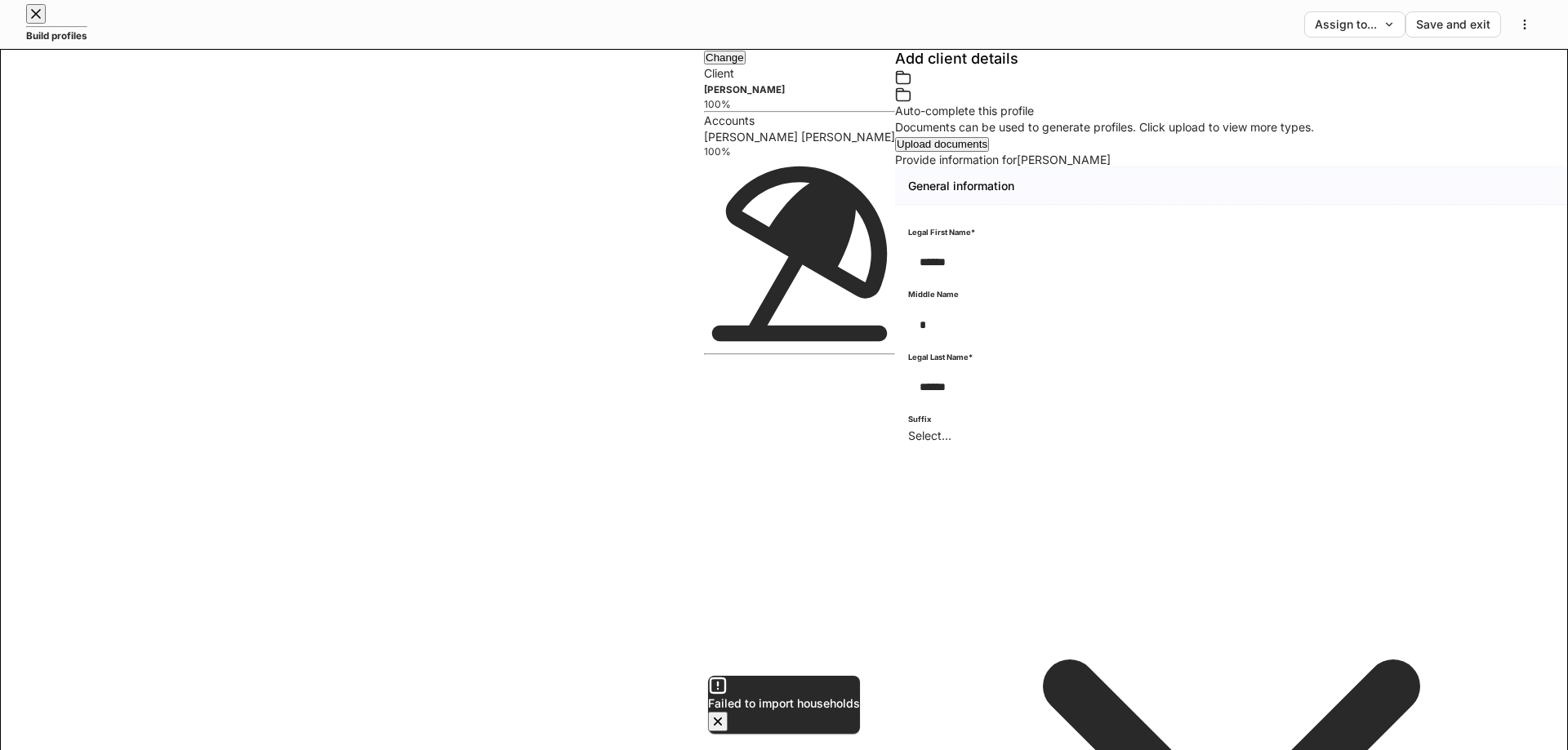
type input "**********"
click at [726, 714] on icon "button" at bounding box center [717, 722] width 16 height 16
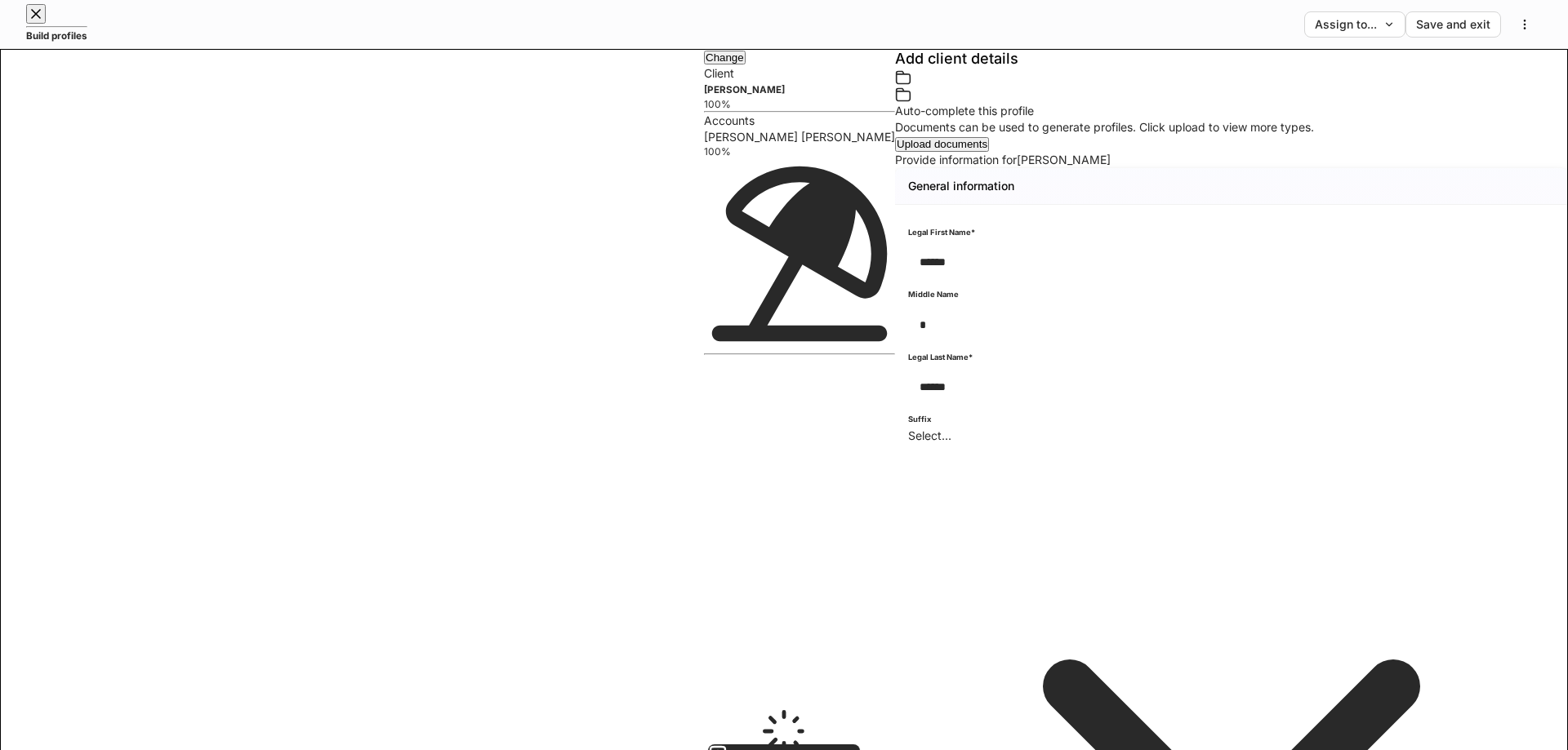
click at [703, 239] on div "[PERSON_NAME] [PERSON_NAME] 100%" at bounding box center [799, 241] width 191 height 224
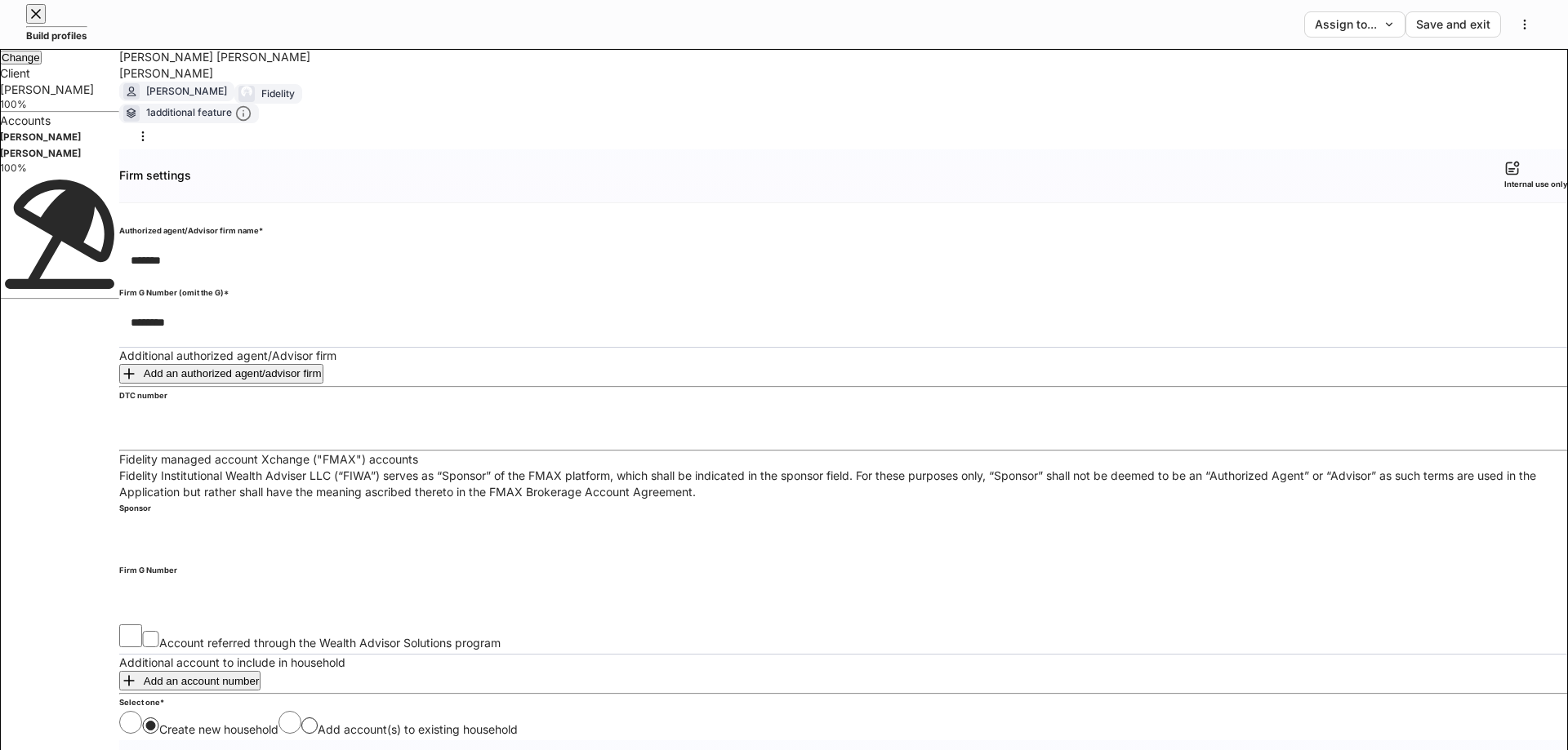
scroll to position [2857, 0]
drag, startPoint x: 1192, startPoint y: 51, endPoint x: 1206, endPoint y: 51, distance: 14.0
click at [1191, 49] on div "[PERSON_NAME] [PERSON_NAME] [PERSON_NAME] [PERSON_NAME] Fidelity 1 additional f…" at bounding box center [843, 99] width 1449 height 101
click at [34, 22] on icon "button" at bounding box center [36, 14] width 16 height 16
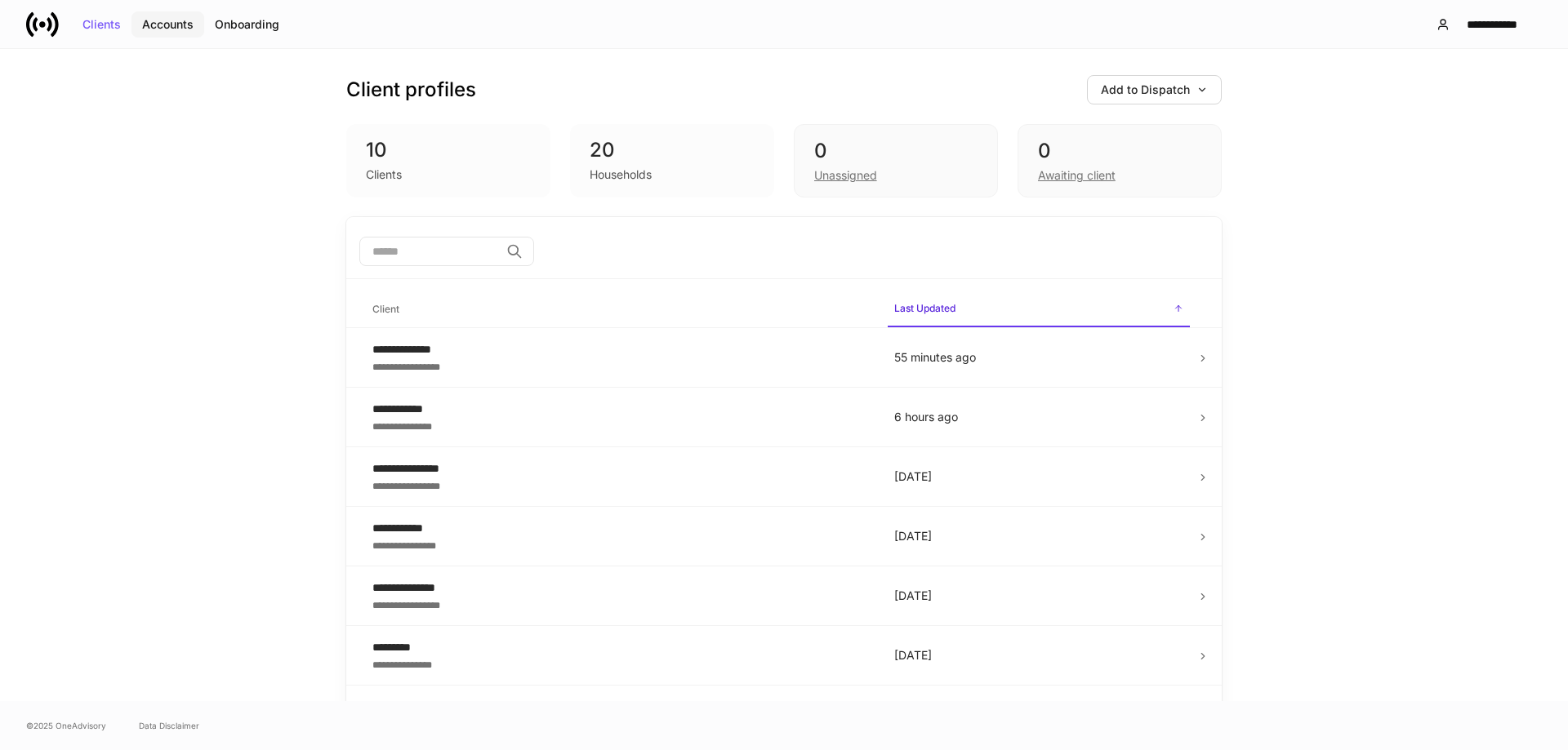
click at [175, 22] on div "Accounts" at bounding box center [167, 24] width 51 height 12
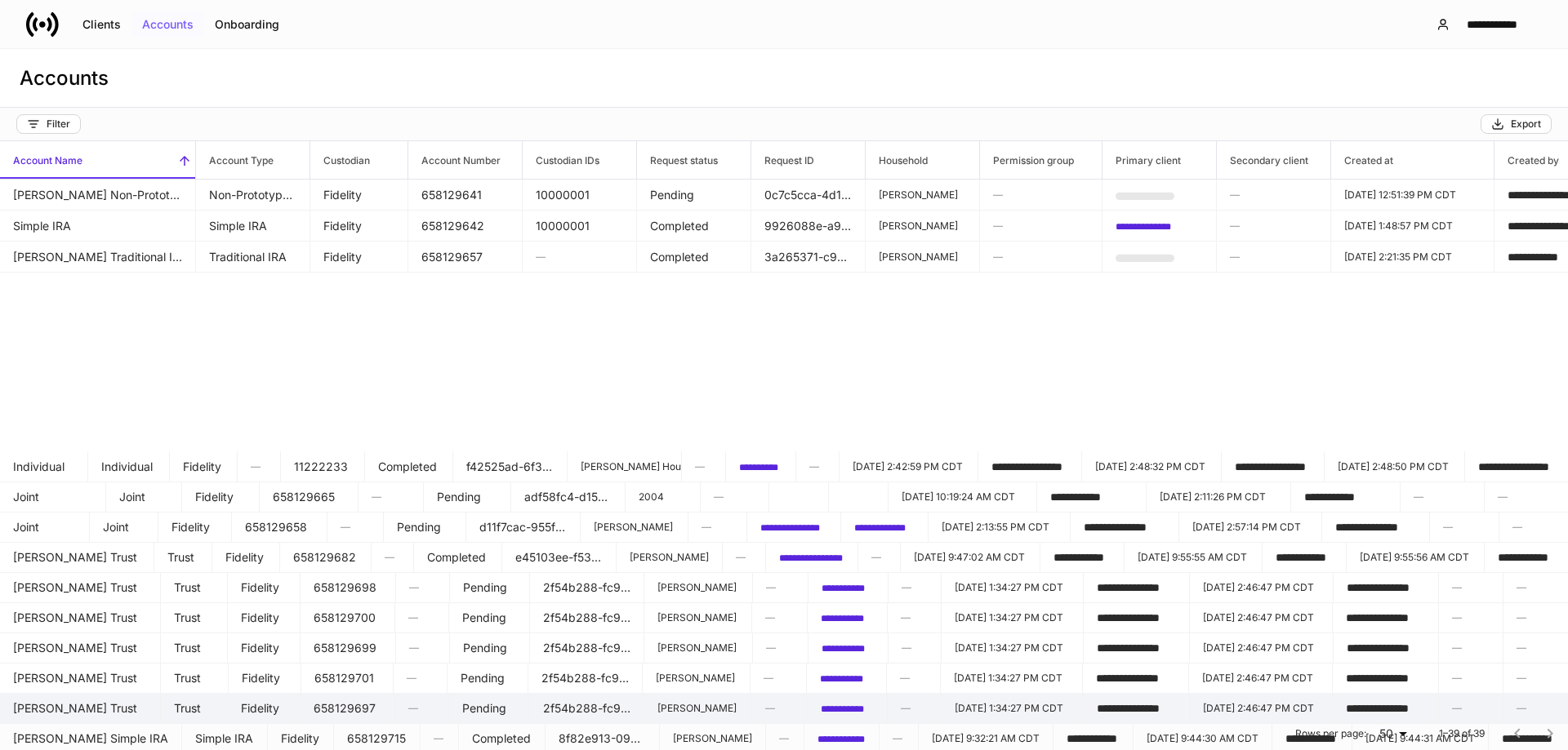
scroll to position [327, 0]
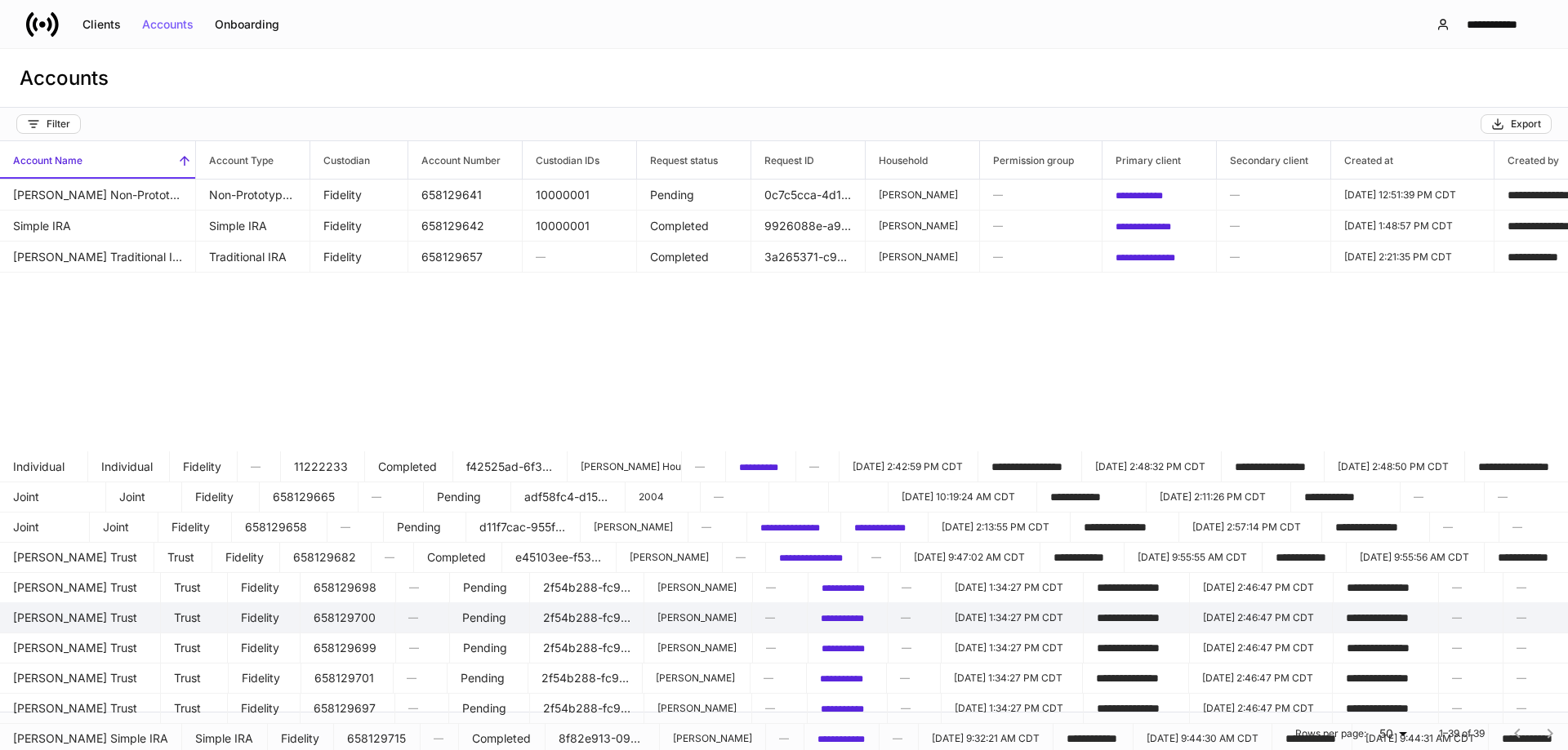
click at [161, 603] on td "[PERSON_NAME] Trust" at bounding box center [81, 618] width 161 height 31
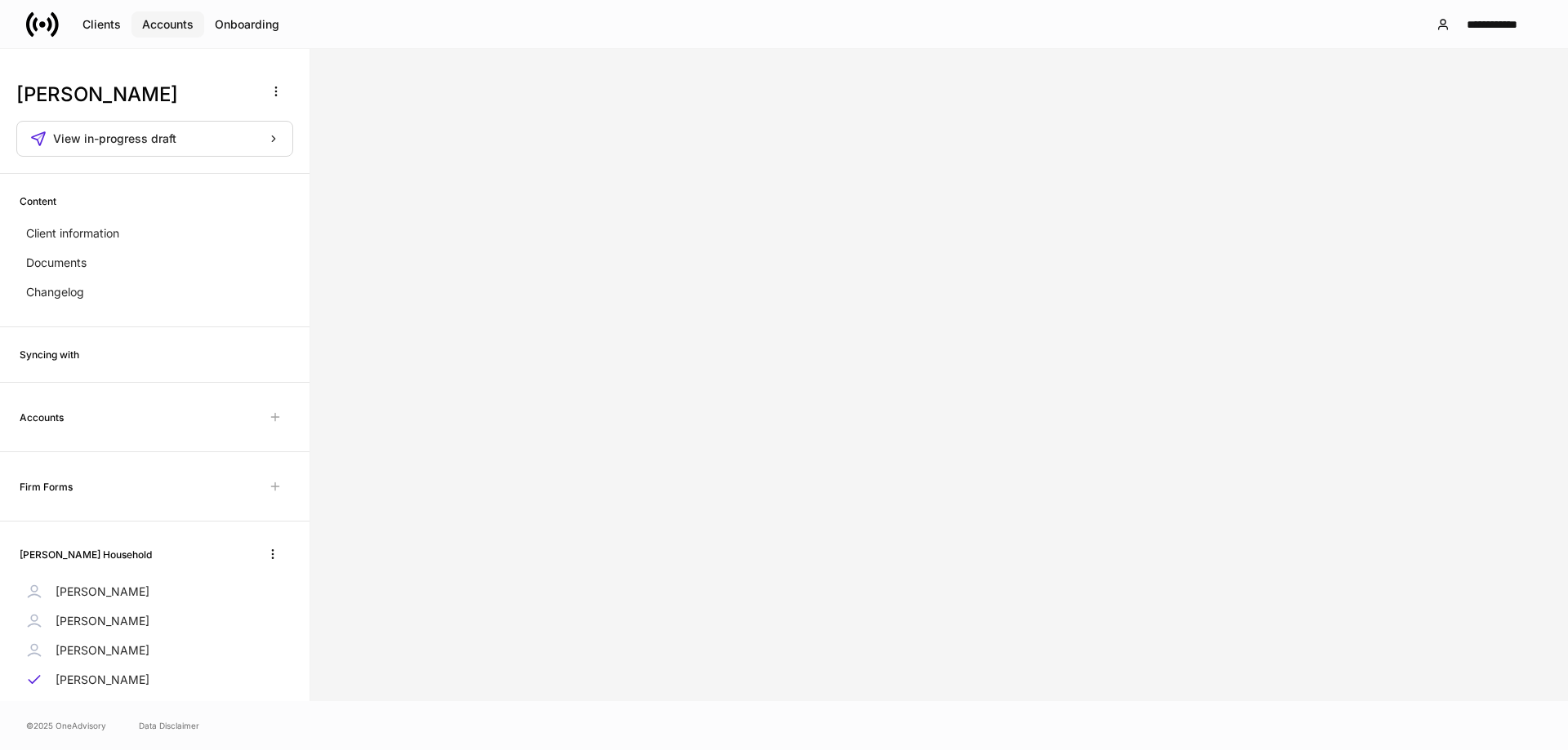
click at [183, 23] on div "Accounts" at bounding box center [167, 24] width 51 height 12
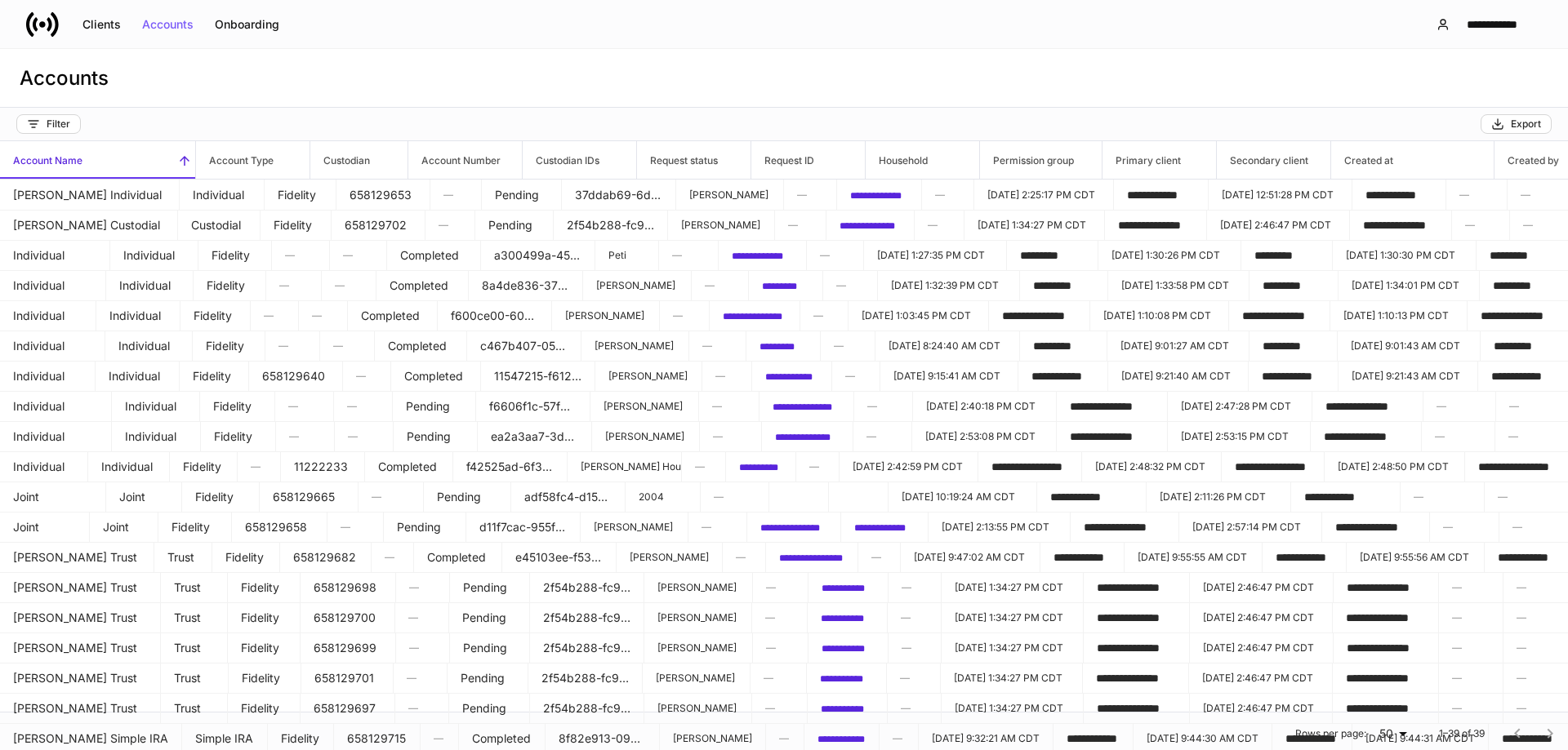
click at [773, 59] on div "Accounts" at bounding box center [784, 78] width 1568 height 59
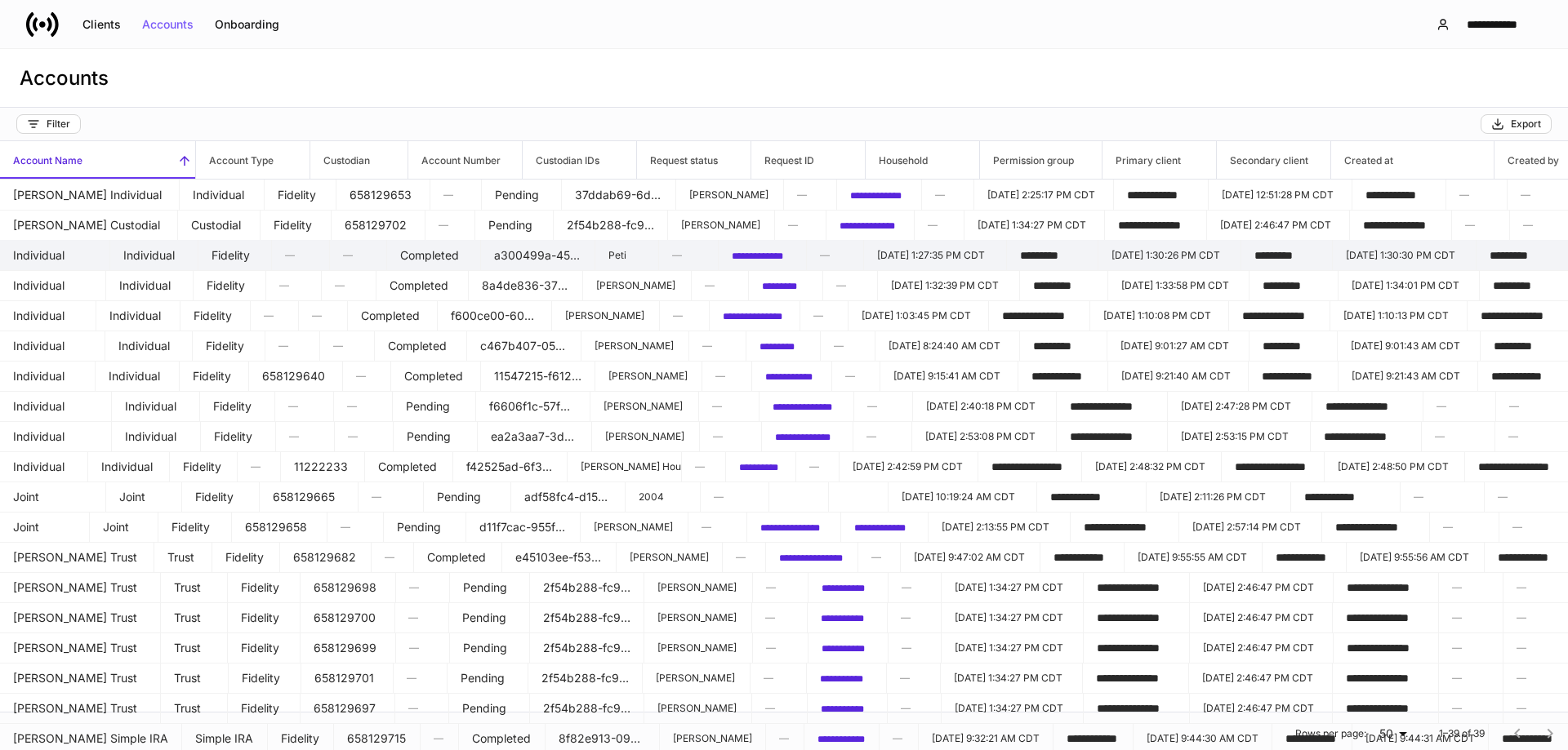
drag, startPoint x: 601, startPoint y: 70, endPoint x: 611, endPoint y: 252, distance: 182.3
click at [601, 70] on div "Accounts" at bounding box center [784, 78] width 1568 height 59
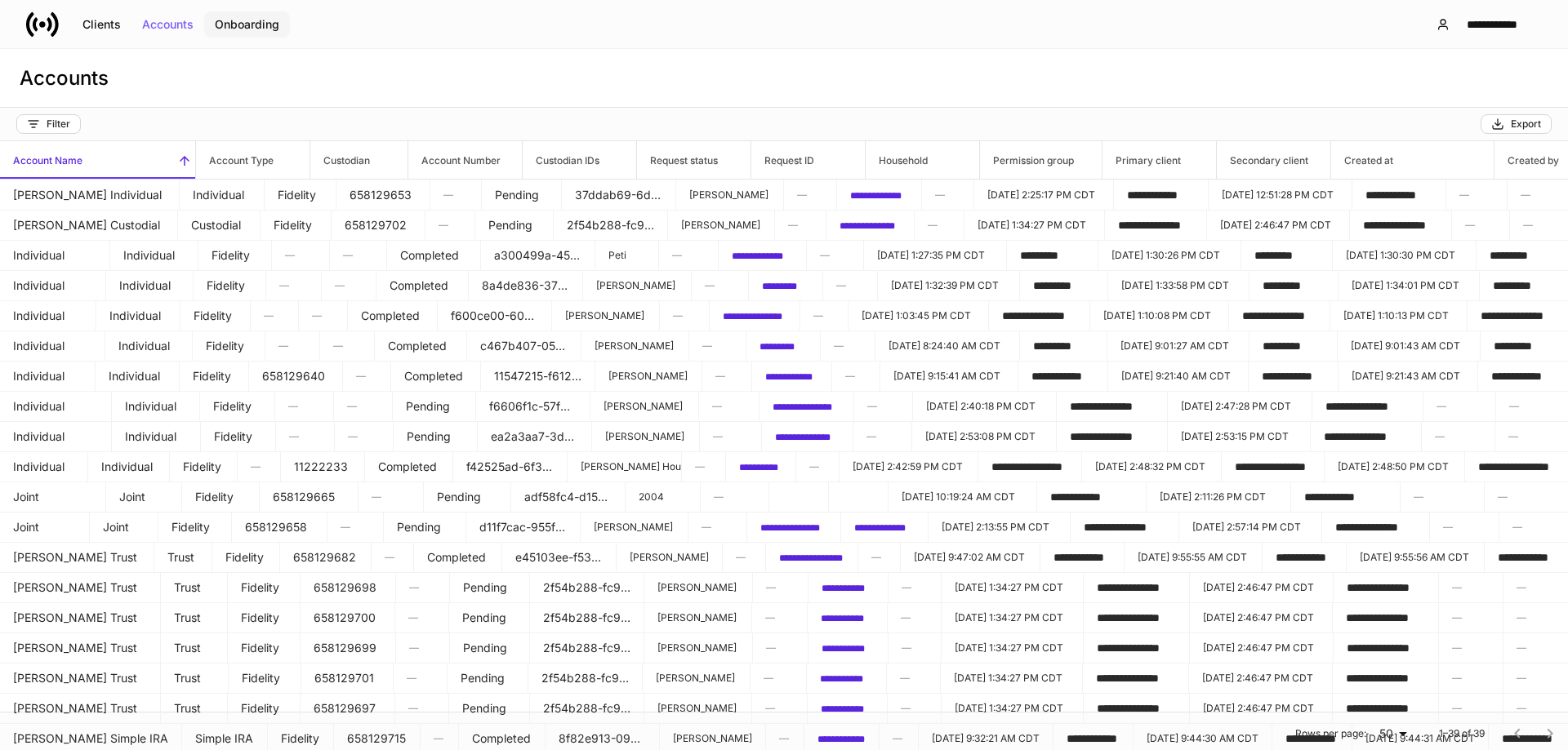
click at [253, 27] on div "Onboarding" at bounding box center [246, 24] width 64 height 12
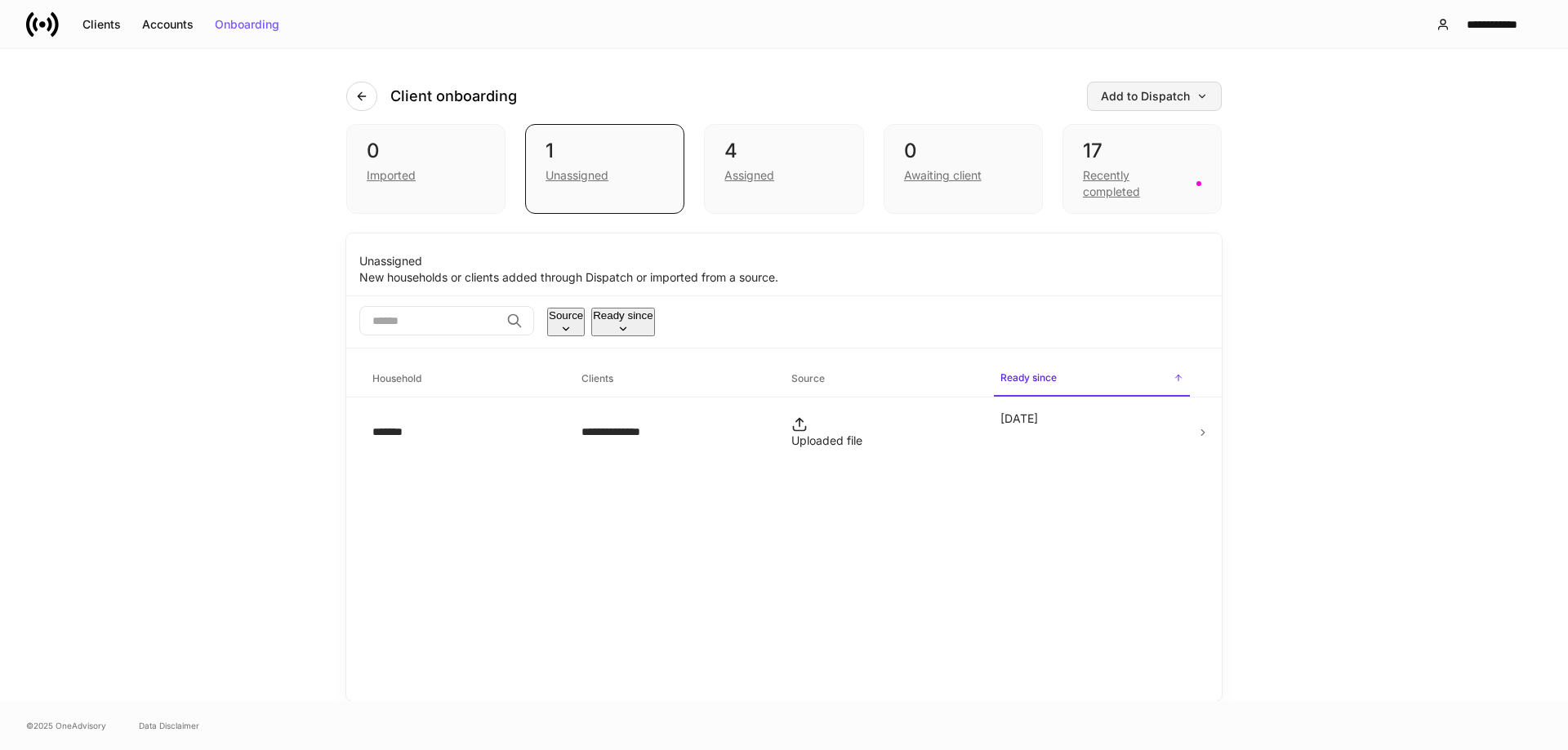
click at [1175, 95] on div "Add to Dispatch" at bounding box center [1154, 96] width 107 height 12
click at [1121, 261] on div "View uploaded accounts" at bounding box center [1127, 261] width 132 height 16
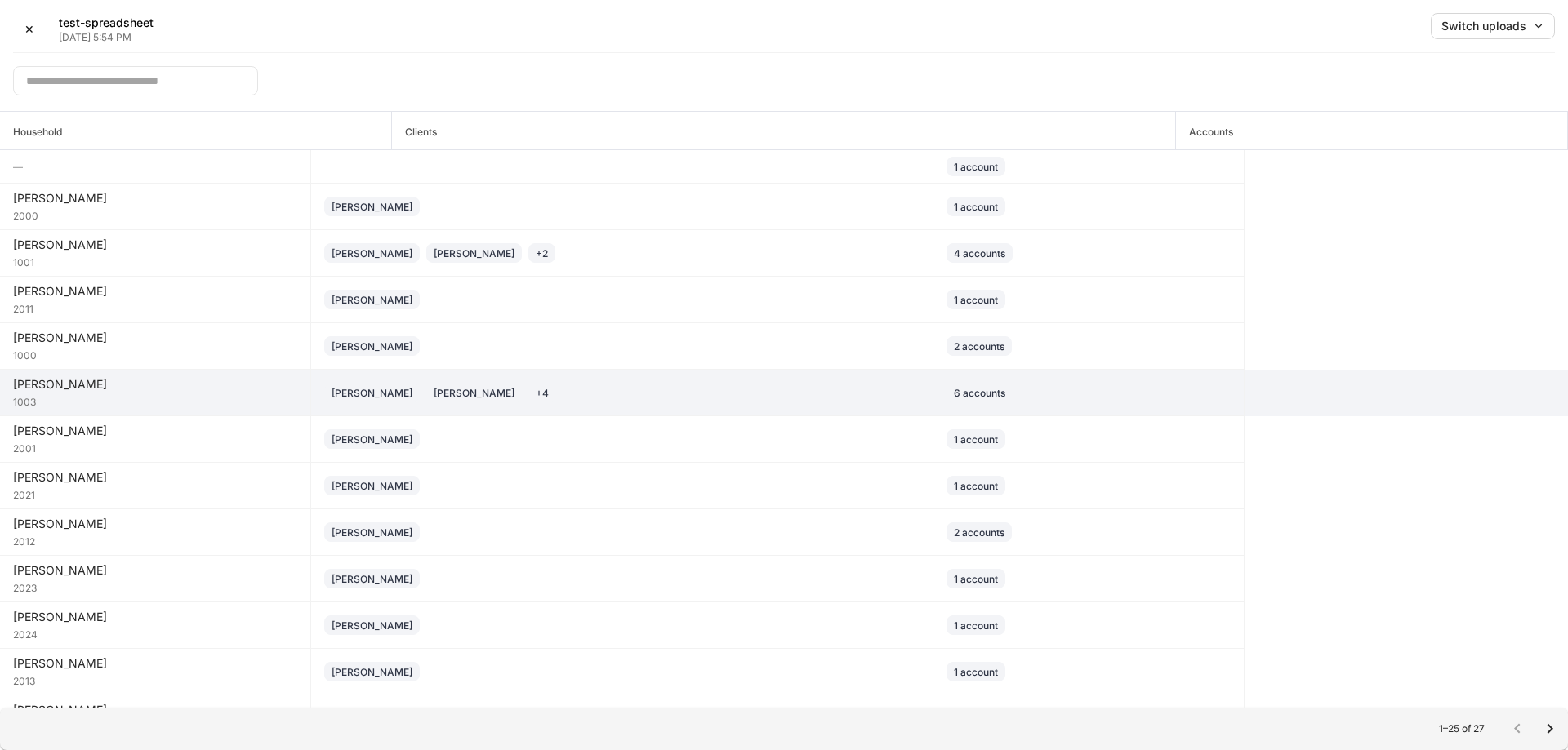
click at [1197, 404] on td "6 accounts" at bounding box center [1089, 393] width 311 height 47
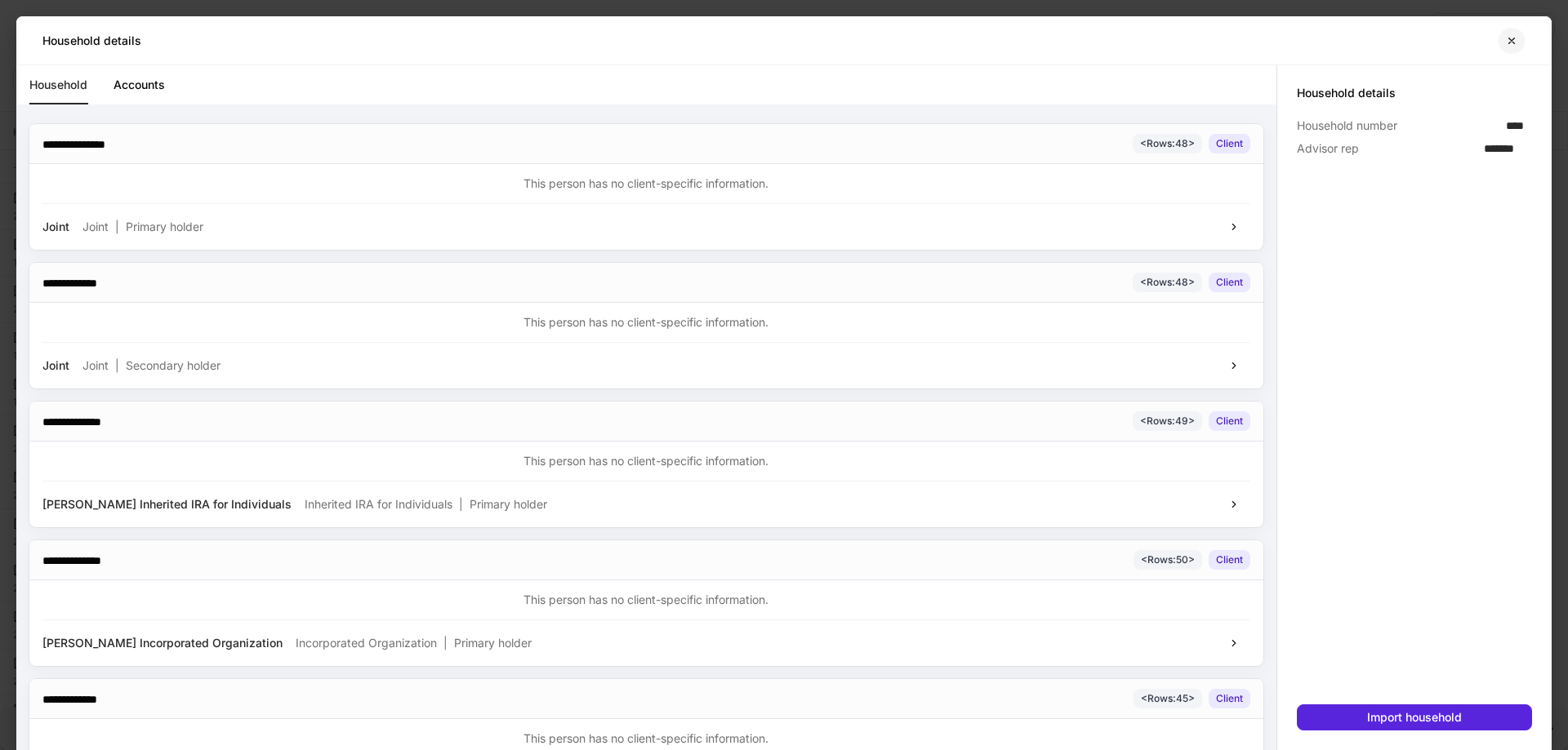
click at [1510, 46] on icon "button" at bounding box center [1511, 40] width 13 height 13
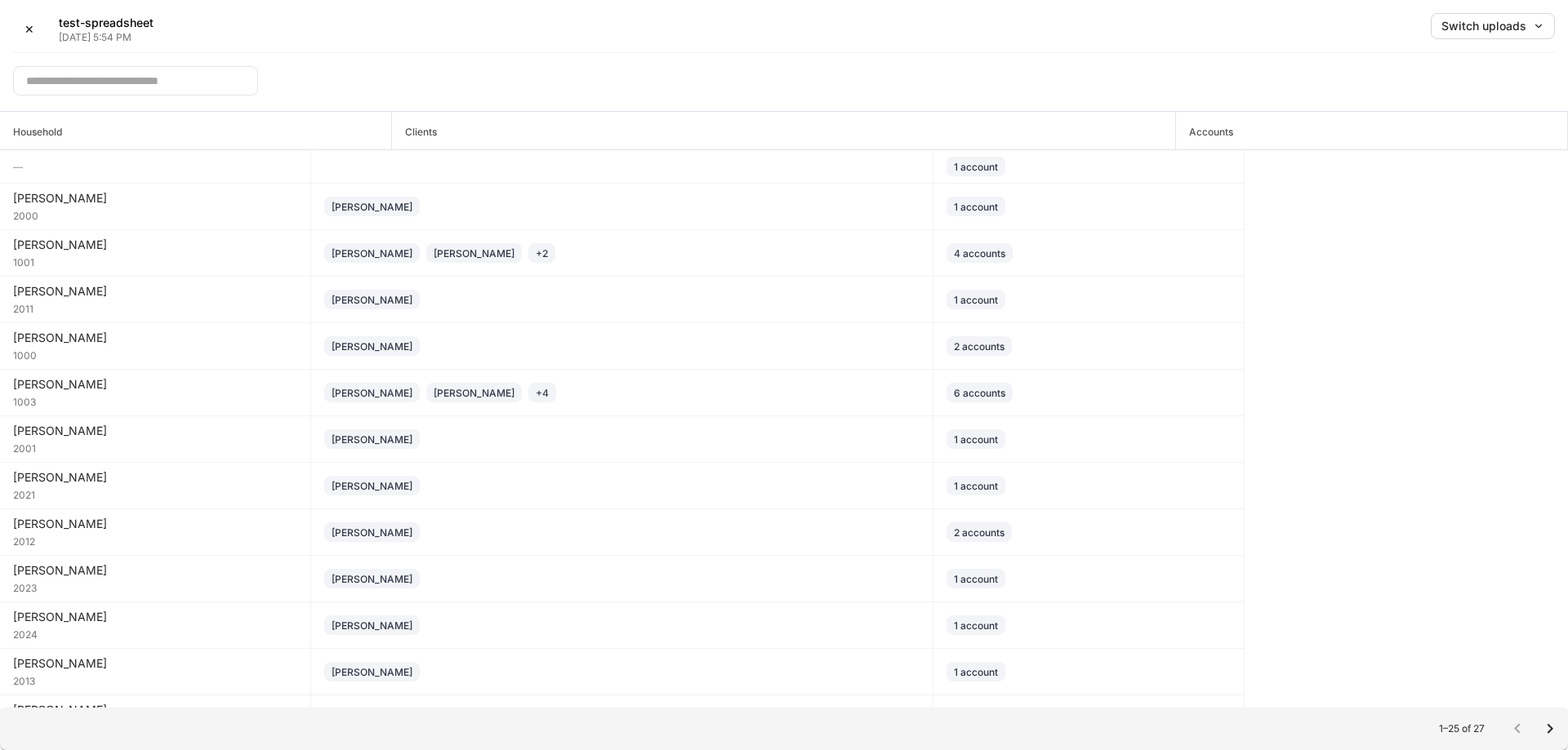
click at [173, 75] on input "text" at bounding box center [135, 81] width 245 height 29
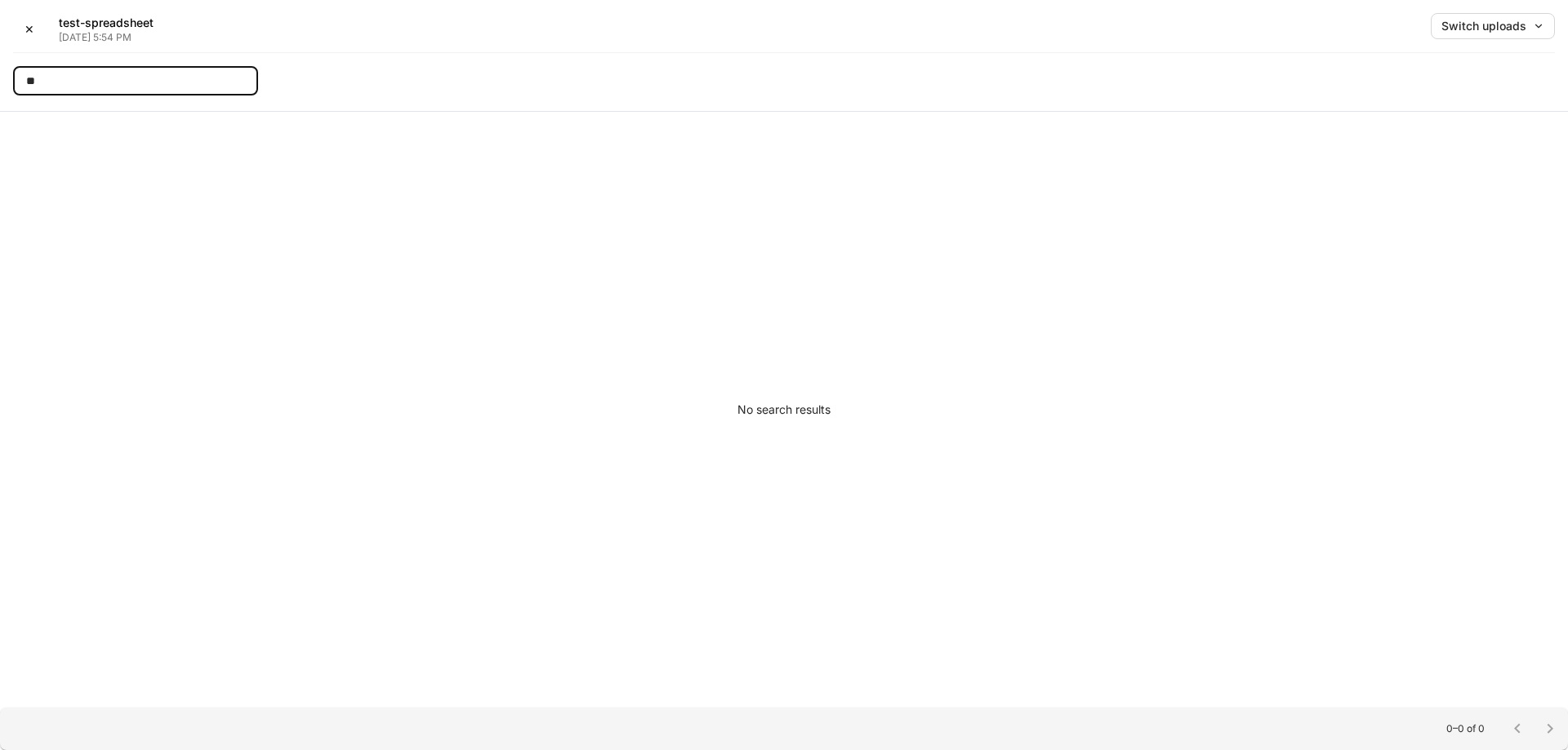
type input "*"
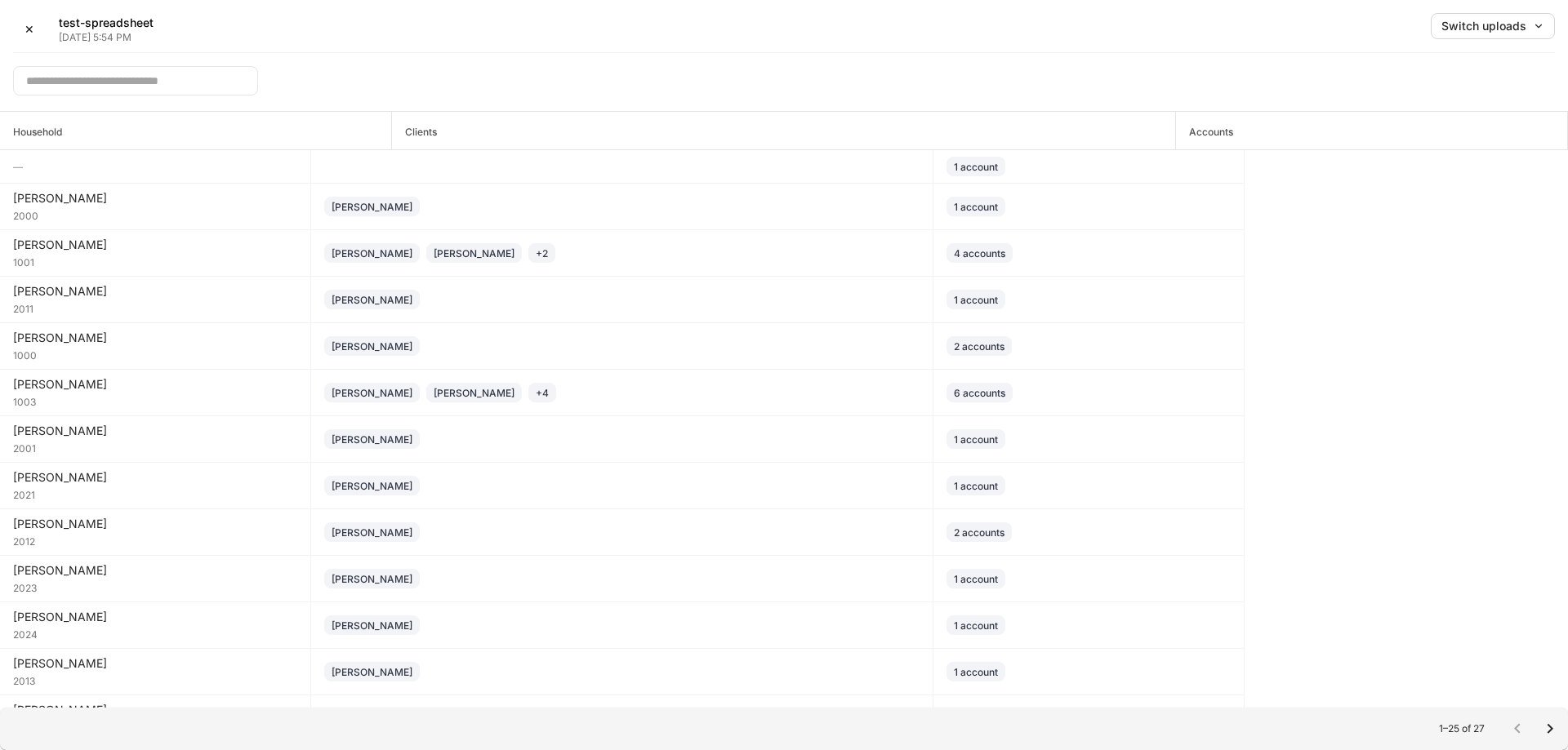
drag, startPoint x: 853, startPoint y: 101, endPoint x: 885, endPoint y: 105, distance: 32.2
click at [853, 101] on div "✕ test-spreadsheet [DATE] 5:54 PM Switch uploads ​" at bounding box center [784, 55] width 1568 height 112
click at [1499, 24] on div "Switch uploads" at bounding box center [1492, 26] width 103 height 12
click at [1259, 46] on div at bounding box center [784, 375] width 1568 height 750
click at [847, 42] on div "✕ test-spreadsheet [DATE] 5:54 PM Switch uploads" at bounding box center [783, 32] width 1542 height 40
